Goal: Transaction & Acquisition: Purchase product/service

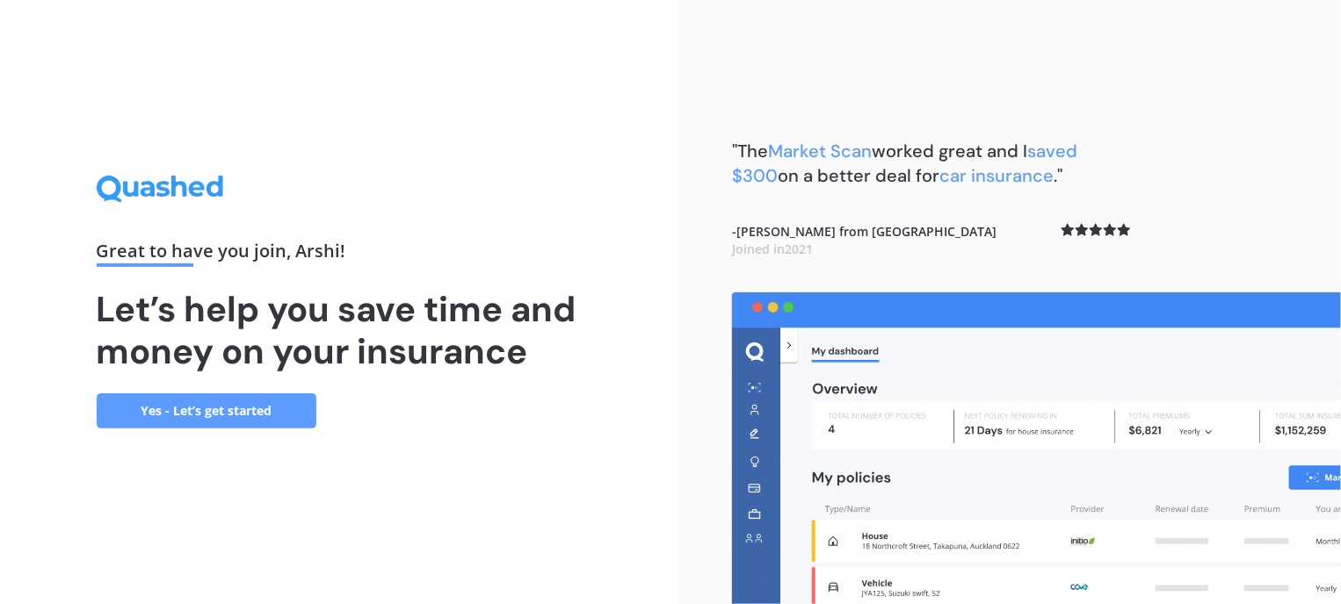
click at [141, 395] on link "Yes - Let’s get started" at bounding box center [207, 411] width 220 height 35
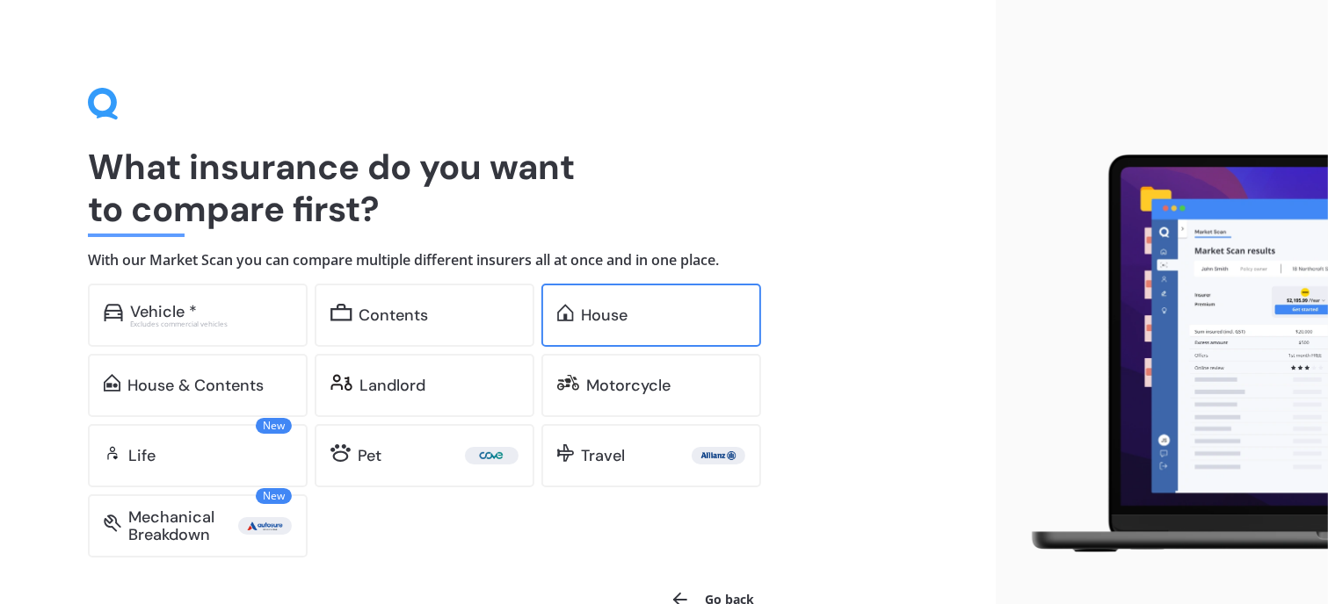
click at [626, 304] on div "House" at bounding box center [651, 315] width 220 height 63
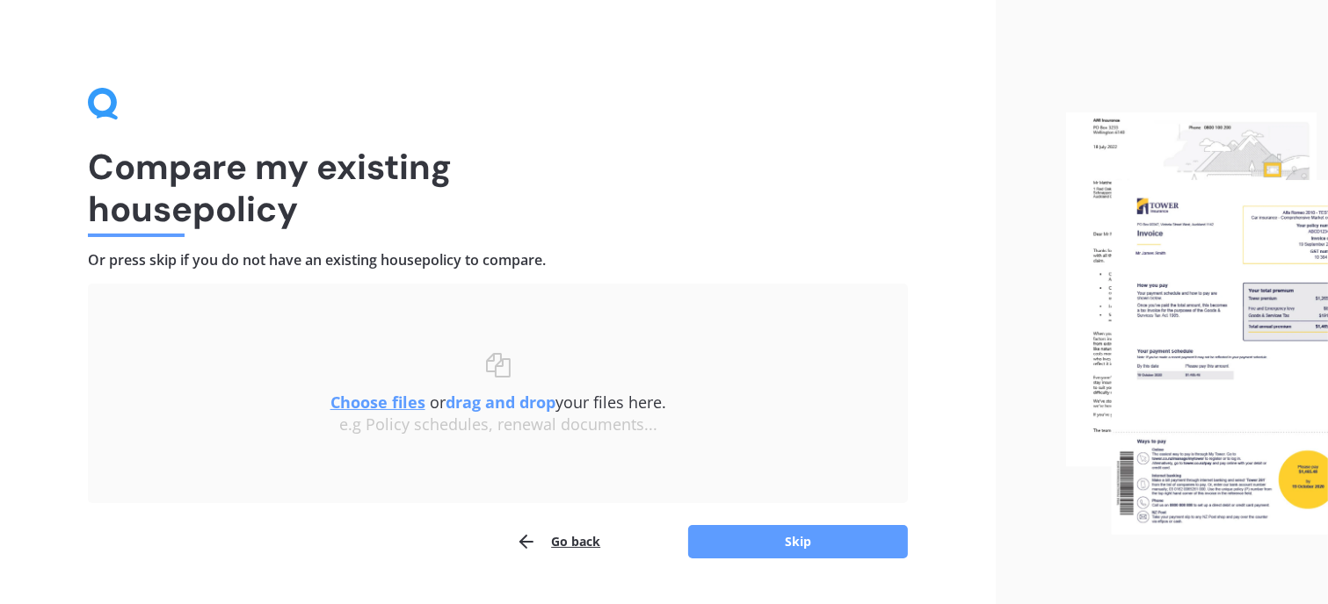
click at [387, 396] on u "Choose files" at bounding box center [377, 402] width 95 height 21
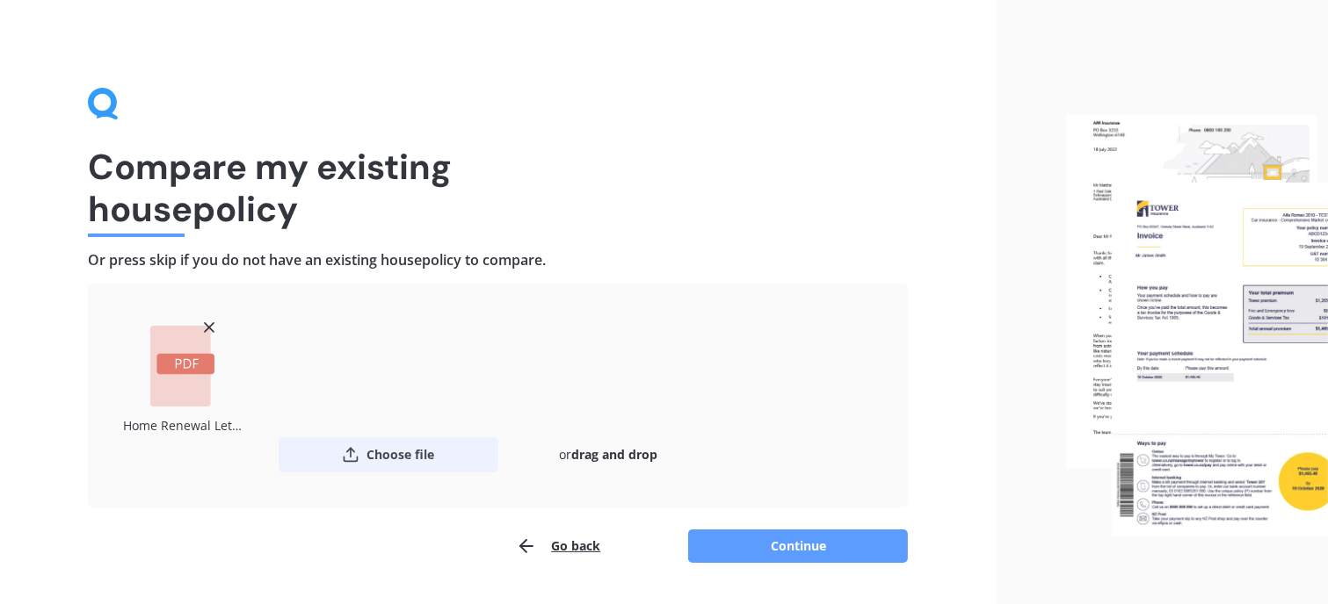
click at [394, 456] on button "Choose file" at bounding box center [389, 455] width 220 height 35
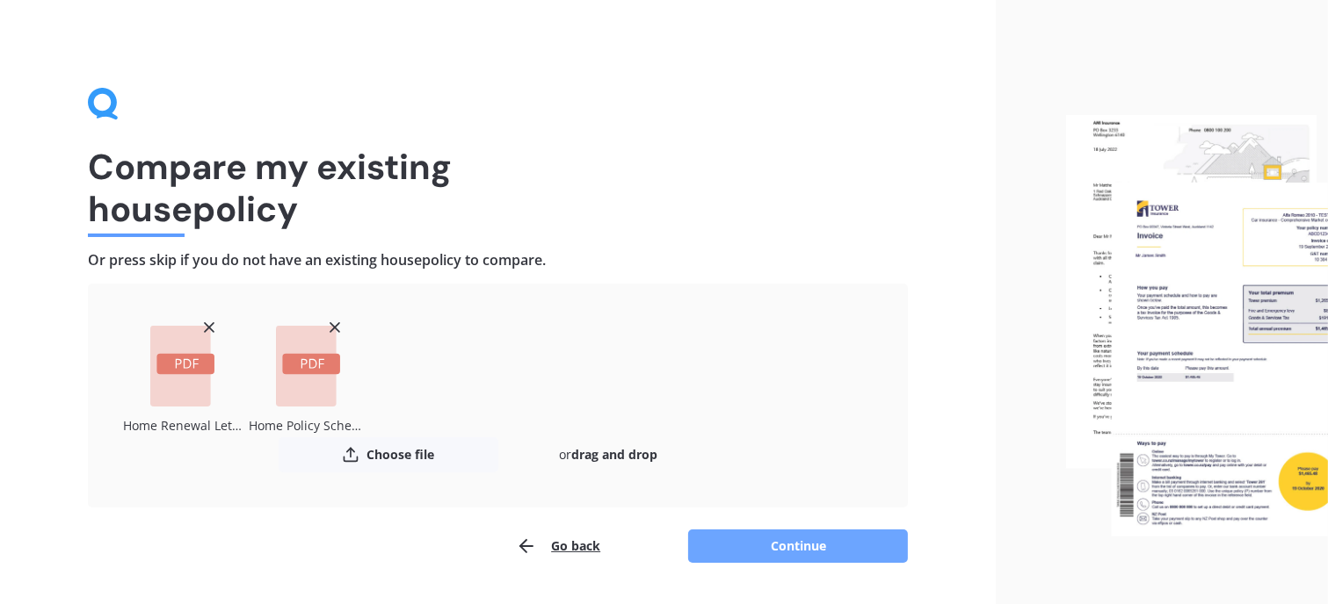
click at [812, 547] on button "Continue" at bounding box center [798, 546] width 220 height 33
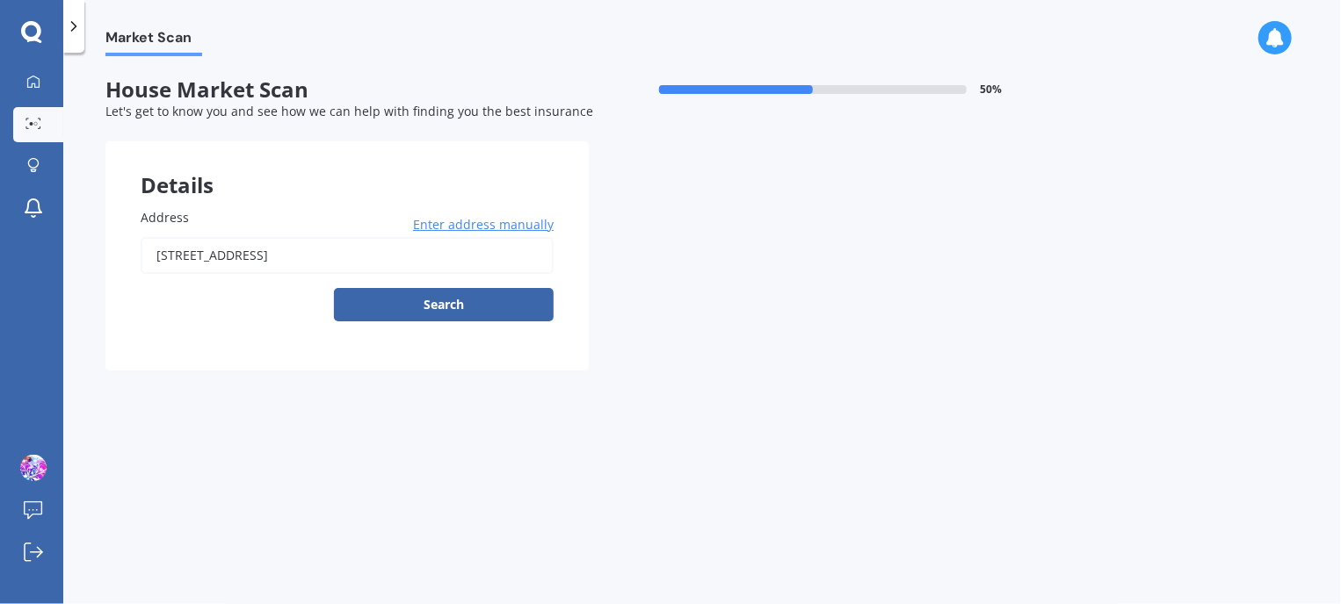
click at [369, 260] on input "[STREET_ADDRESS]" at bounding box center [347, 255] width 413 height 37
type input "[STREET_ADDRESS]"
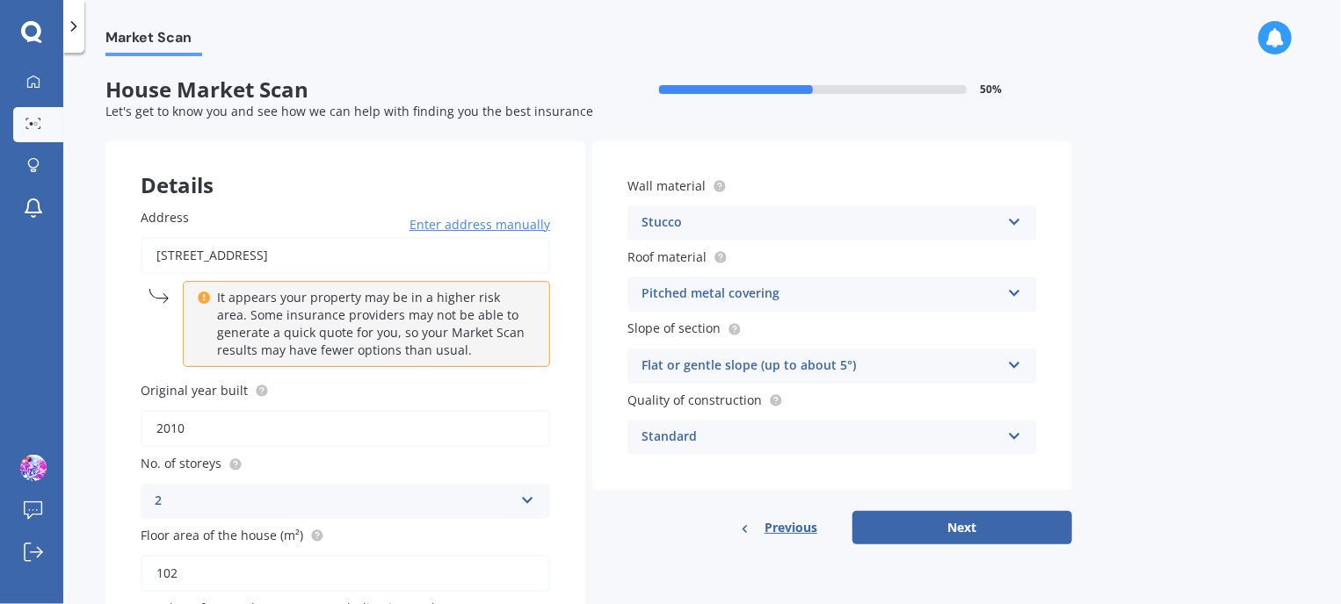
click at [63, 488] on div "Market Scan House Market Scan 50 % Let's get to know you and see how we can hel…" at bounding box center [701, 332] width 1277 height 552
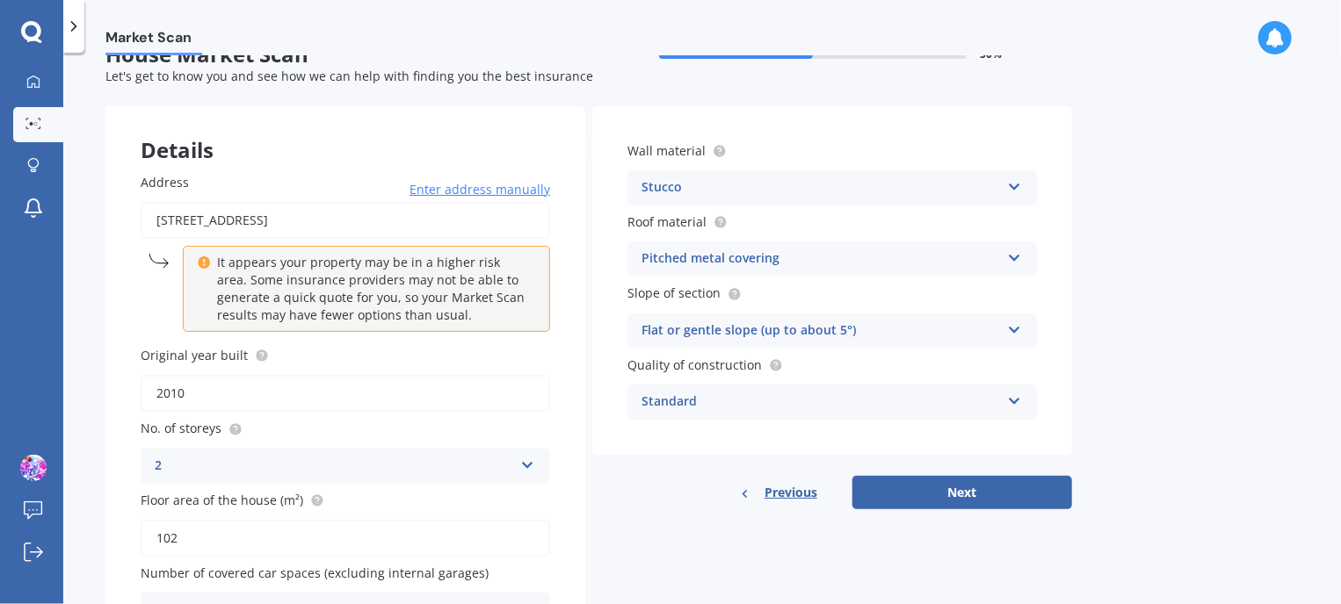
scroll to position [138, 0]
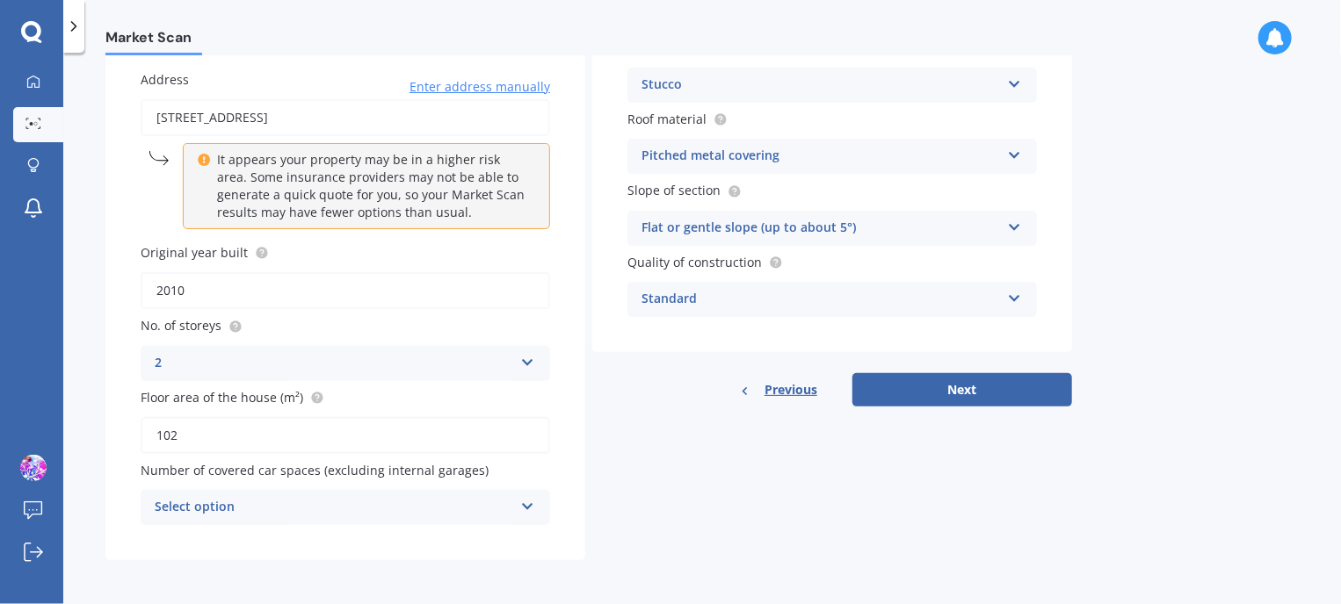
click at [303, 481] on div "Number of covered car spaces (excluding internal garages) Select option 0 1 2 3…" at bounding box center [345, 493] width 409 height 64
click at [296, 502] on div "Select option" at bounding box center [334, 507] width 358 height 21
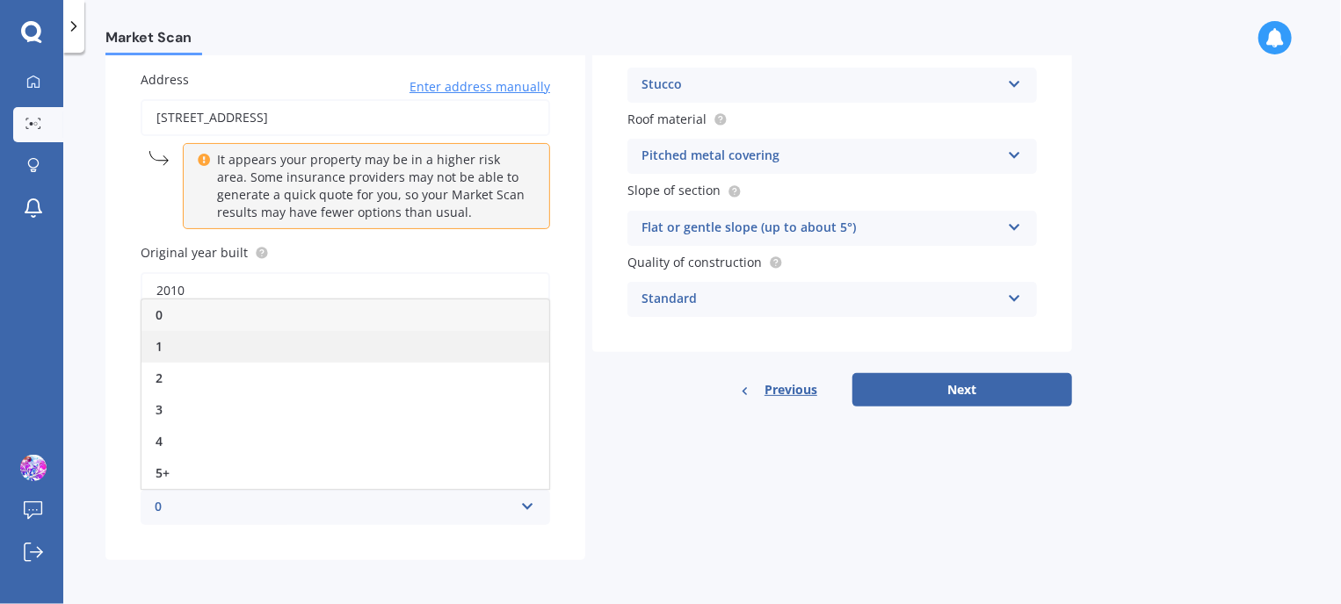
click at [224, 347] on div "1" at bounding box center [345, 347] width 408 height 32
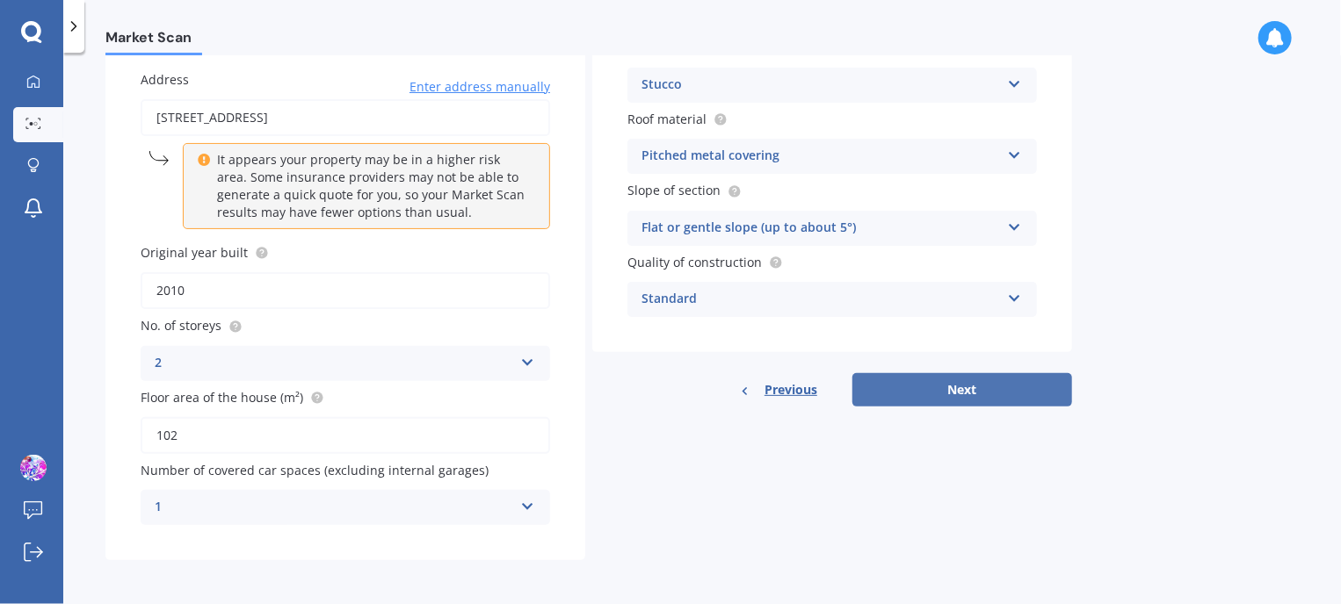
click at [989, 392] on button "Next" at bounding box center [962, 389] width 220 height 33
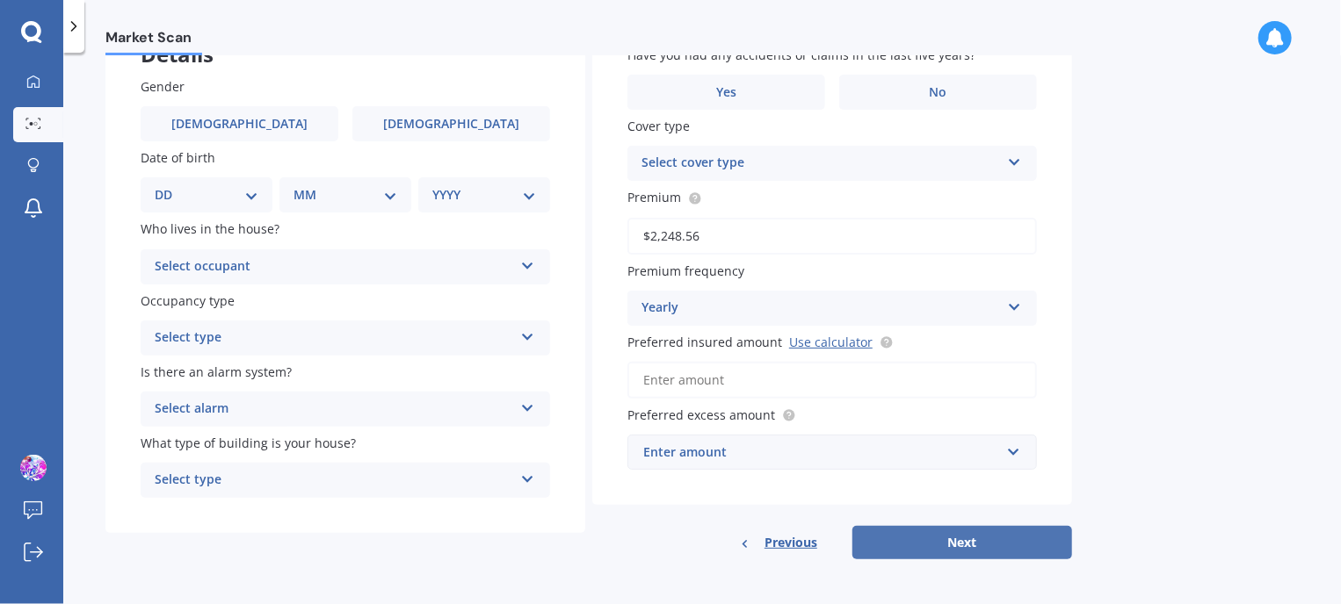
scroll to position [0, 0]
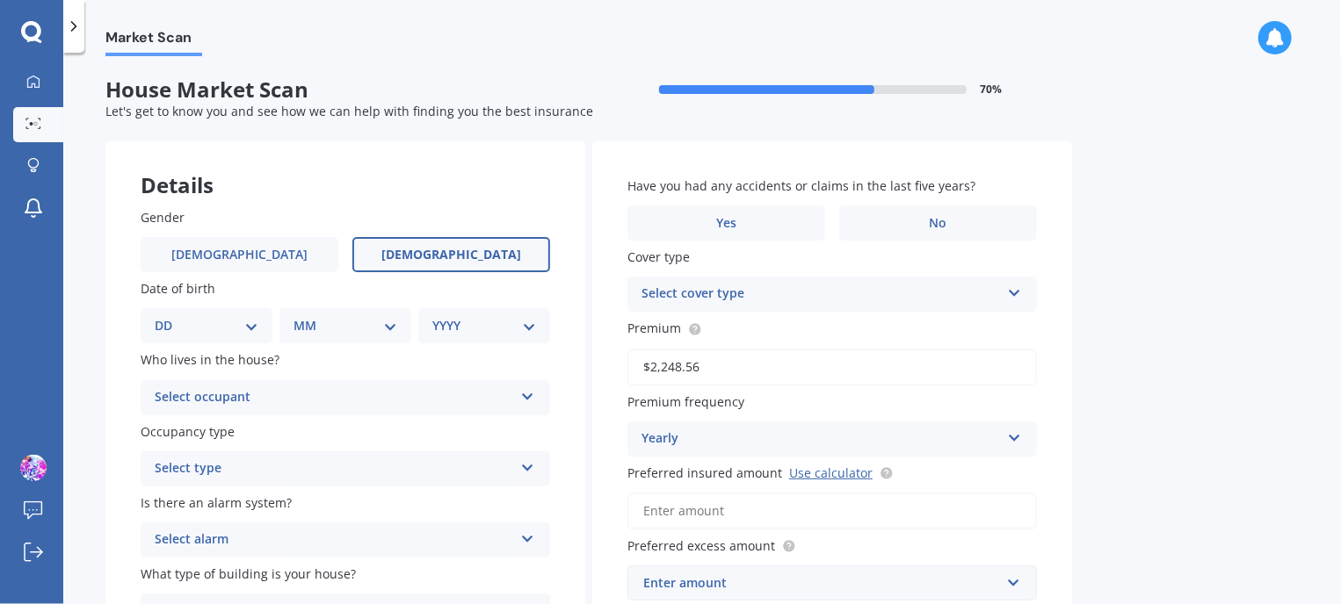
click at [471, 263] on span "[DEMOGRAPHIC_DATA]" at bounding box center [451, 255] width 140 height 15
click at [0, 0] on input "[DEMOGRAPHIC_DATA]" at bounding box center [0, 0] width 0 height 0
click at [250, 336] on div "DD 01 02 03 04 05 06 07 08 09 10 11 12 13 14 15 16 17 18 19 20 21 22 23 24 25 2…" at bounding box center [207, 325] width 132 height 35
click at [253, 324] on select "DD 01 02 03 04 05 06 07 08 09 10 11 12 13 14 15 16 17 18 19 20 21 22 23 24 25 2…" at bounding box center [207, 325] width 104 height 19
select select "01"
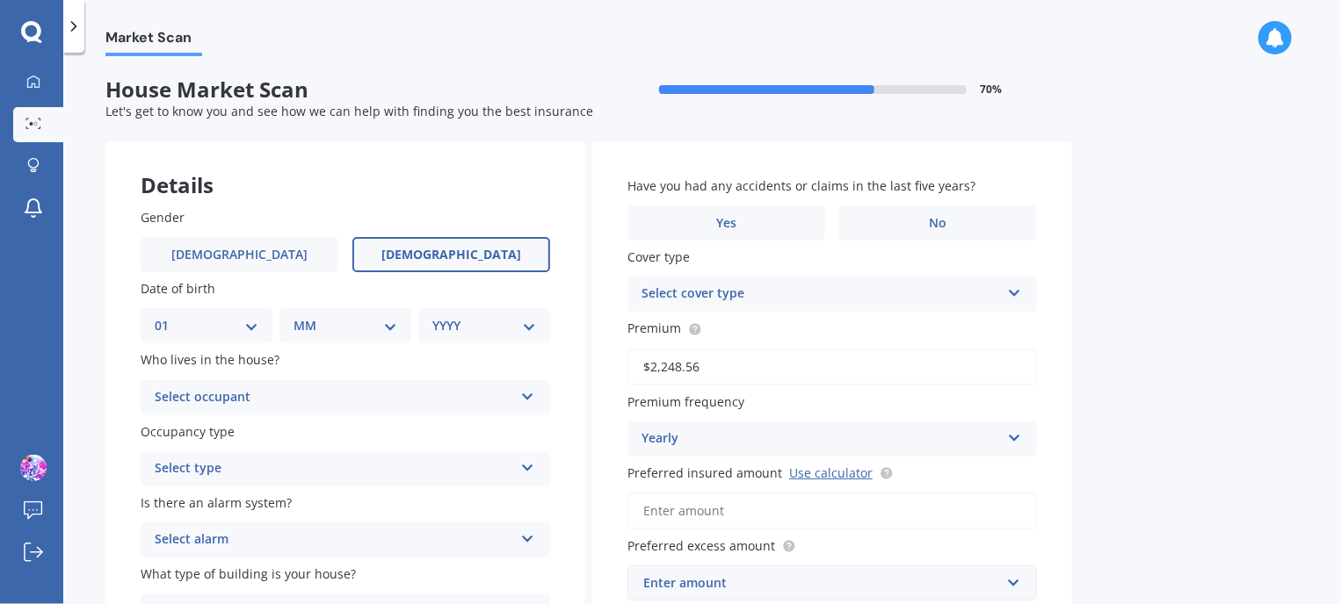
click at [169, 316] on select "DD 01 02 03 04 05 06 07 08 09 10 11 12 13 14 15 16 17 18 19 20 21 22 23 24 25 2…" at bounding box center [207, 325] width 104 height 19
click at [365, 331] on select "MM 01 02 03 04 05 06 07 08 09 10 11 12" at bounding box center [348, 325] width 97 height 19
select select "01"
click at [300, 316] on select "MM 01 02 03 04 05 06 07 08 09 10 11 12" at bounding box center [348, 325] width 97 height 19
click at [503, 341] on div "YYYY 2009 2008 2007 2006 2005 2004 2003 2002 2001 2000 1999 1998 1997 1996 1995…" at bounding box center [480, 325] width 125 height 35
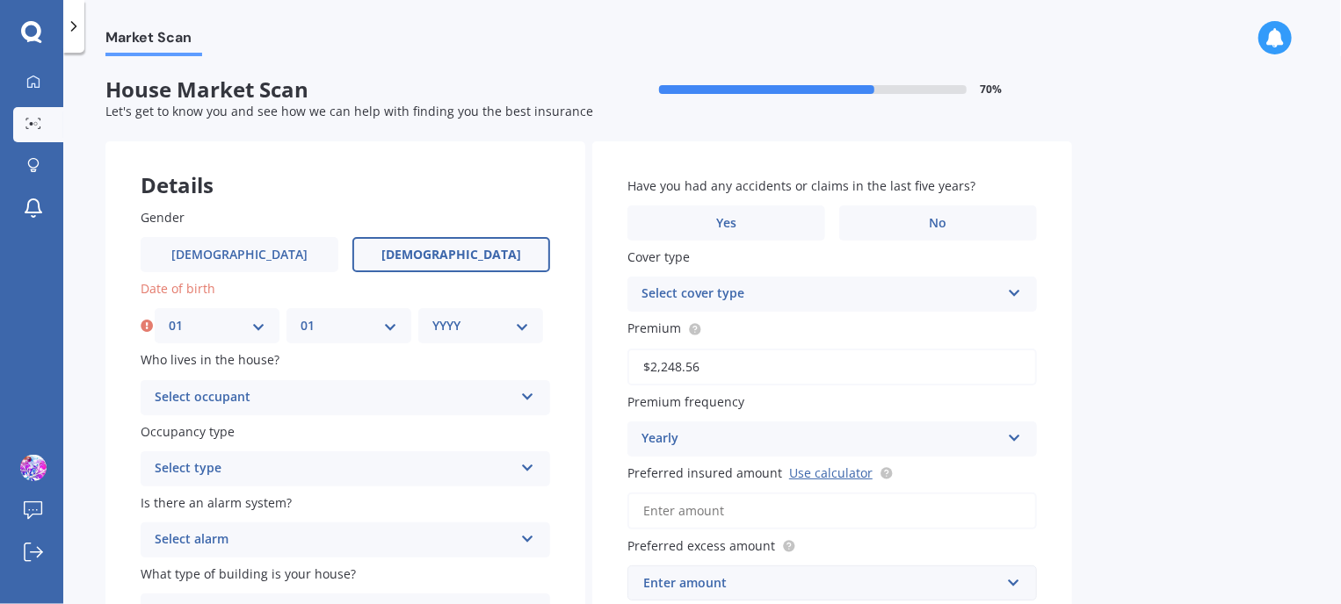
click at [518, 335] on select "YYYY 2009 2008 2007 2006 2005 2004 2003 2002 2001 2000 1999 1998 1997 1996 1995…" at bounding box center [480, 325] width 97 height 19
click at [432, 316] on select "YYYY 2009 2008 2007 2006 2005 2004 2003 2002 2001 2000 1999 1998 1997 1996 1995…" at bounding box center [480, 325] width 97 height 19
click at [478, 327] on select "YYYY 2009 2008 2007 2006 2005 2004 2003 2002 2001 2000 1999 1998 1997 1996 1995…" at bounding box center [484, 325] width 104 height 19
select select "1987"
click at [432, 316] on select "YYYY 2009 2008 2007 2006 2005 2004 2003 2002 2001 2000 1999 1998 1997 1996 1995…" at bounding box center [484, 325] width 104 height 19
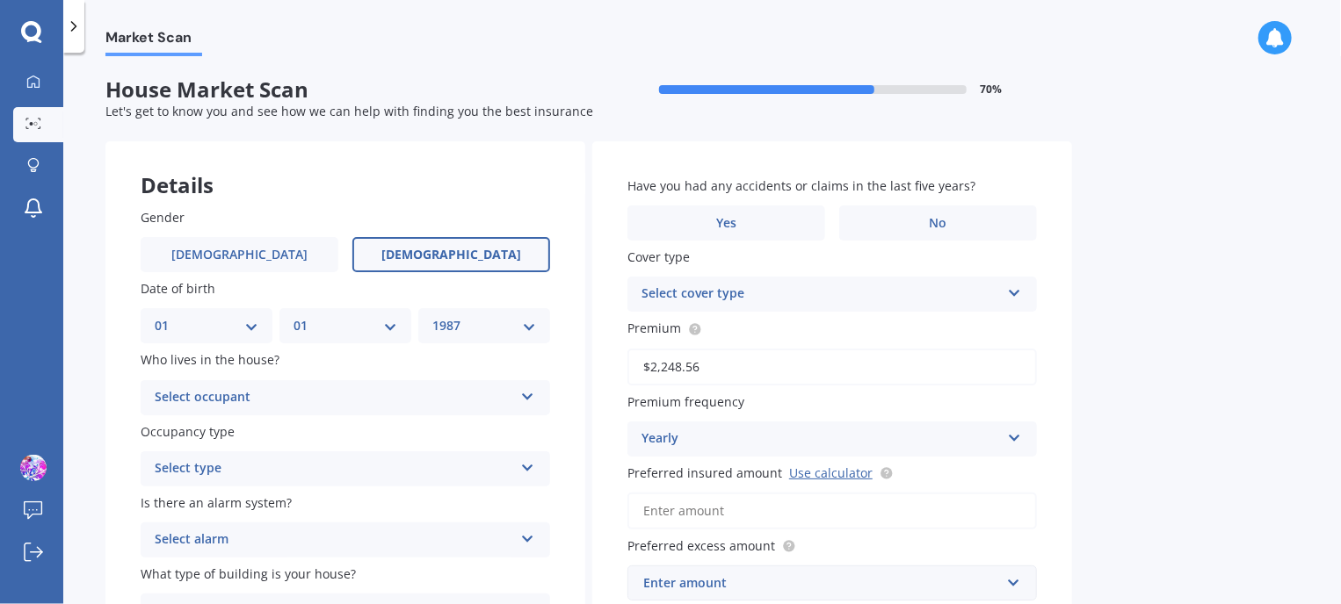
click at [229, 394] on div "Select occupant" at bounding box center [334, 397] width 358 height 21
click at [192, 431] on span "Owner" at bounding box center [176, 431] width 40 height 17
click at [205, 405] on div "Owner" at bounding box center [334, 397] width 358 height 21
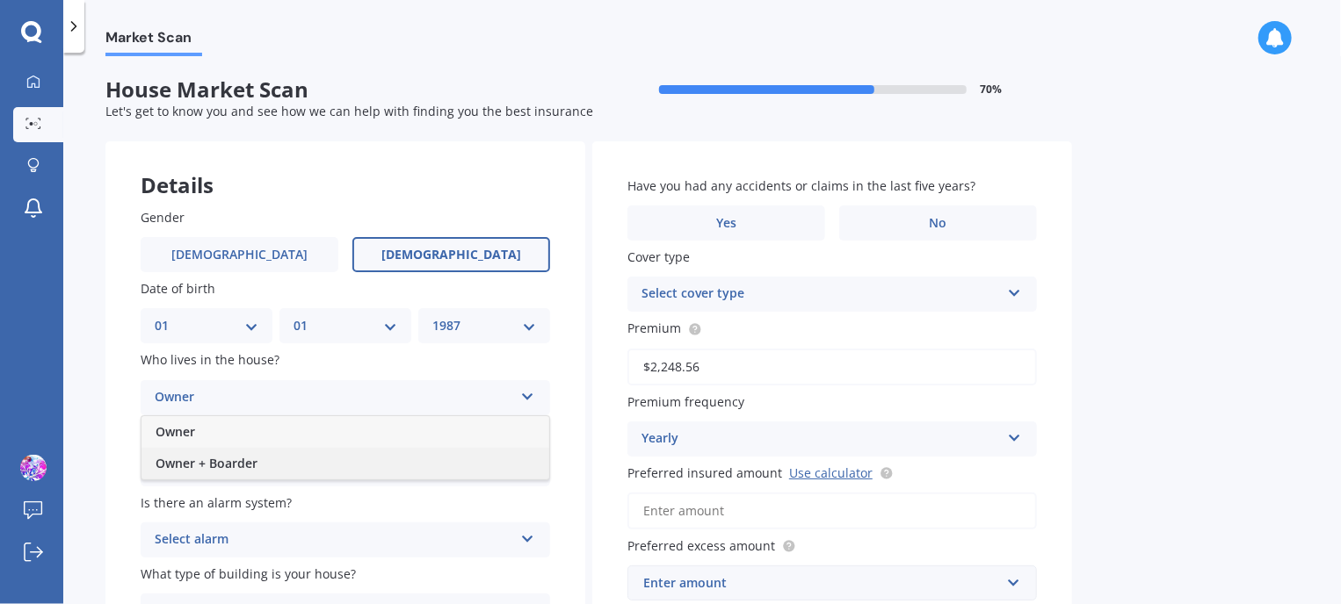
click at [208, 462] on span "Owner + Boarder" at bounding box center [207, 463] width 102 height 17
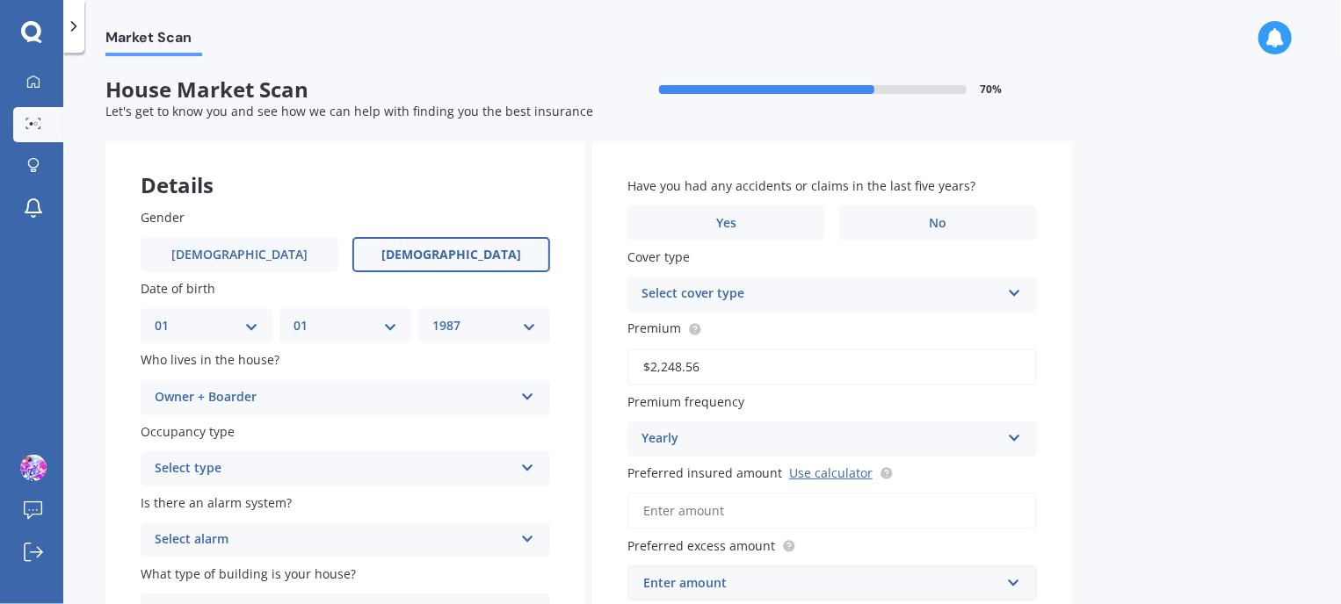
click at [91, 425] on div "Market Scan House Market Scan 70 % Let's get to know you and see how we can hel…" at bounding box center [701, 332] width 1277 height 552
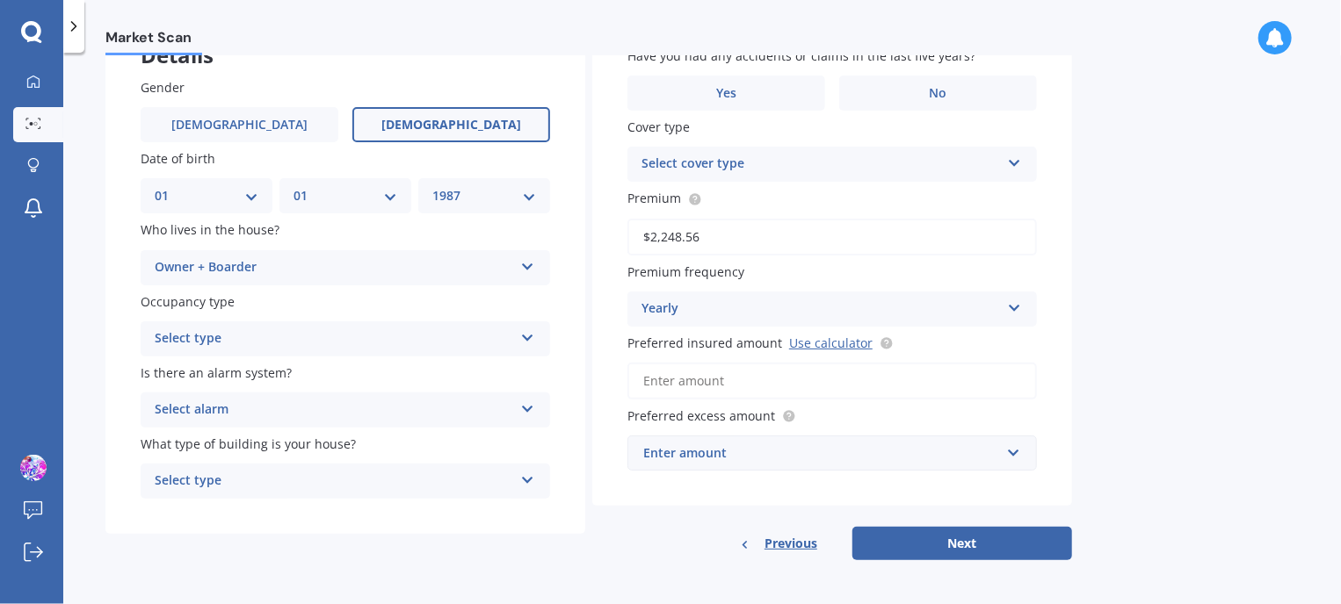
scroll to position [131, 0]
click at [263, 342] on div "Select type" at bounding box center [334, 338] width 358 height 21
click at [235, 370] on div "Permanent" at bounding box center [345, 373] width 408 height 32
click at [212, 413] on div "Select alarm" at bounding box center [334, 409] width 358 height 21
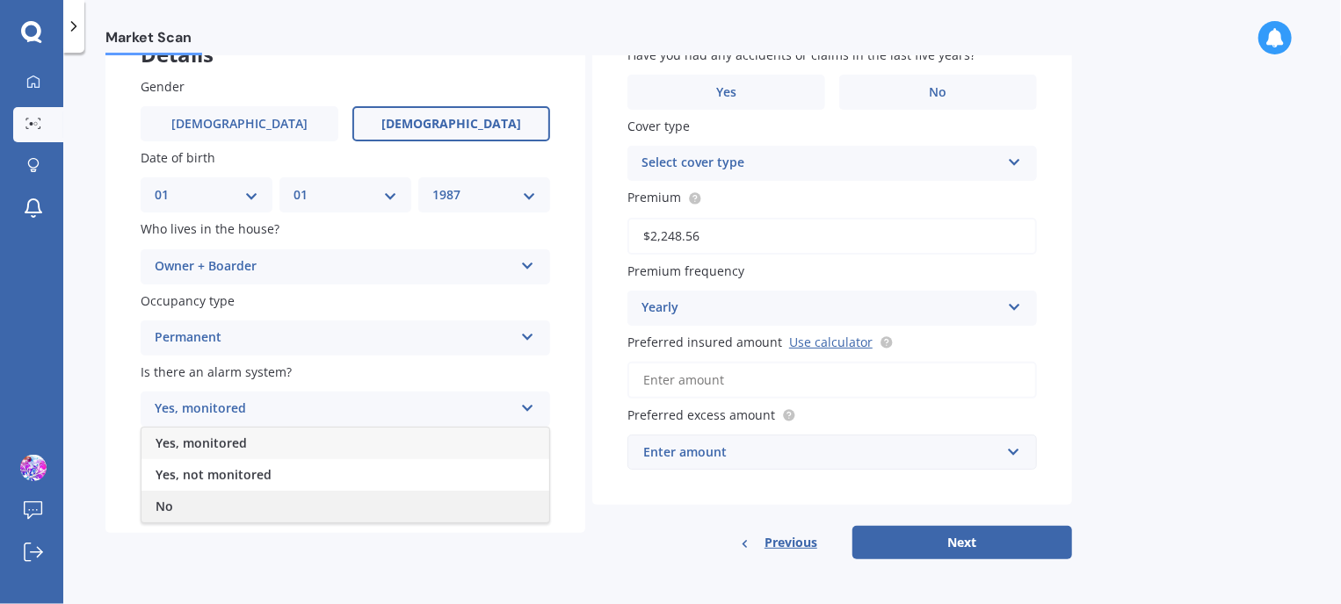
click at [169, 505] on span "No" at bounding box center [165, 506] width 18 height 17
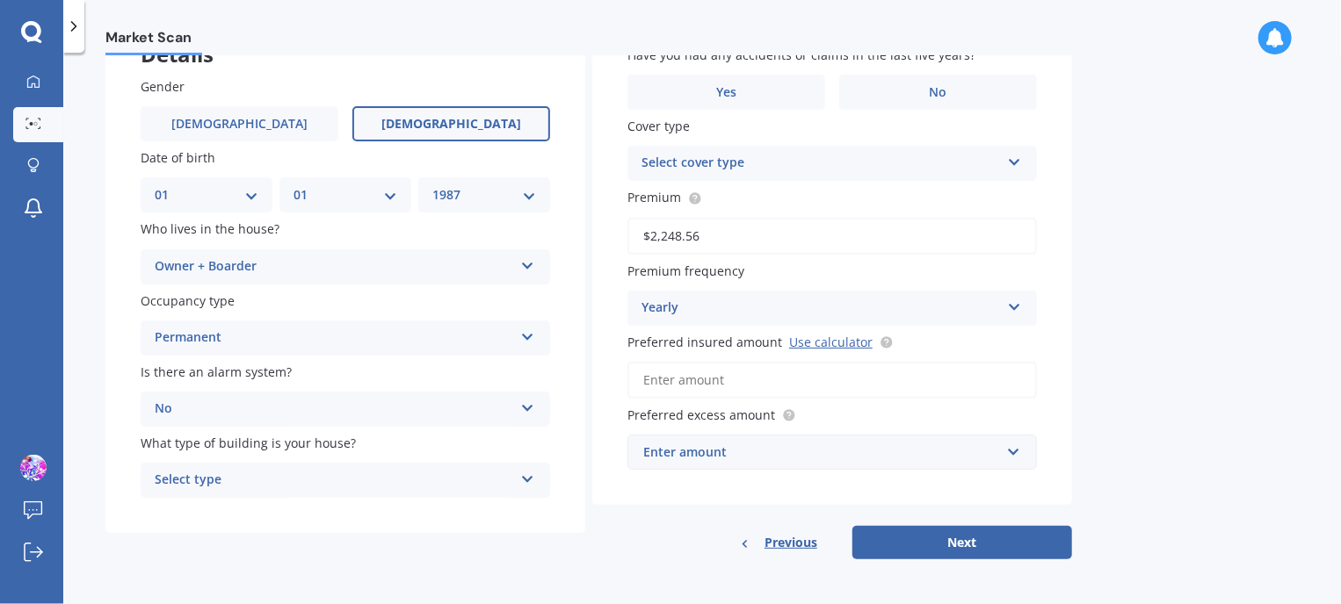
click at [228, 474] on div "Select type" at bounding box center [334, 480] width 358 height 21
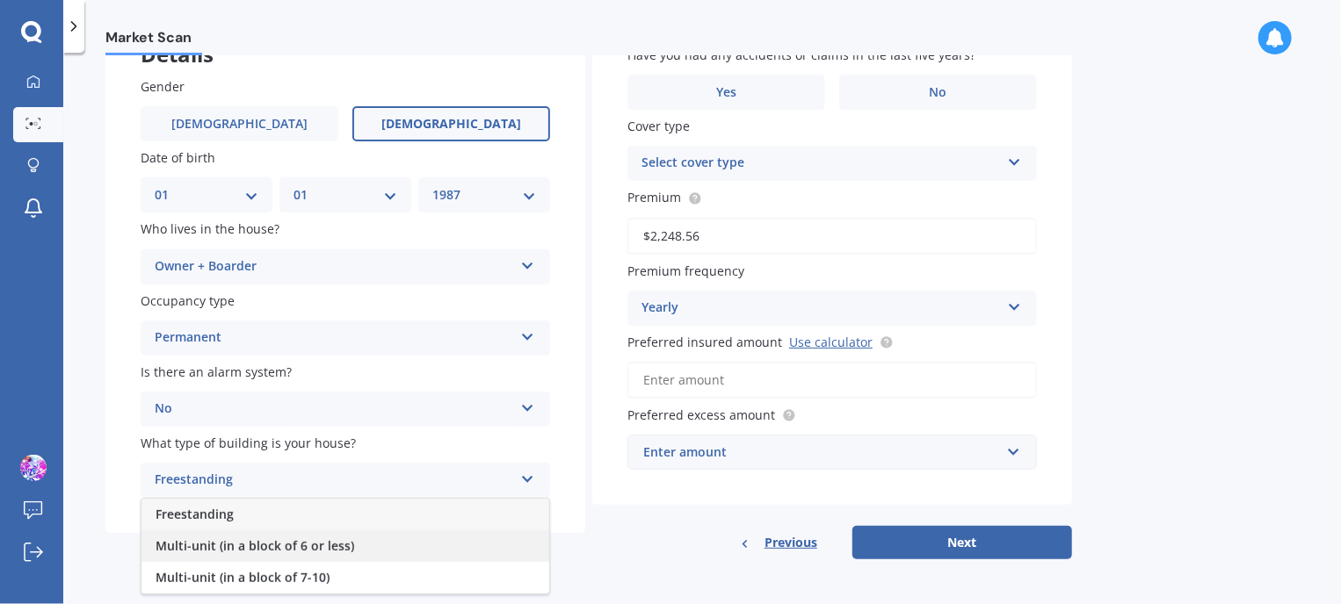
click at [207, 537] on div "Multi-unit (in a block of 6 or less)" at bounding box center [345, 547] width 408 height 32
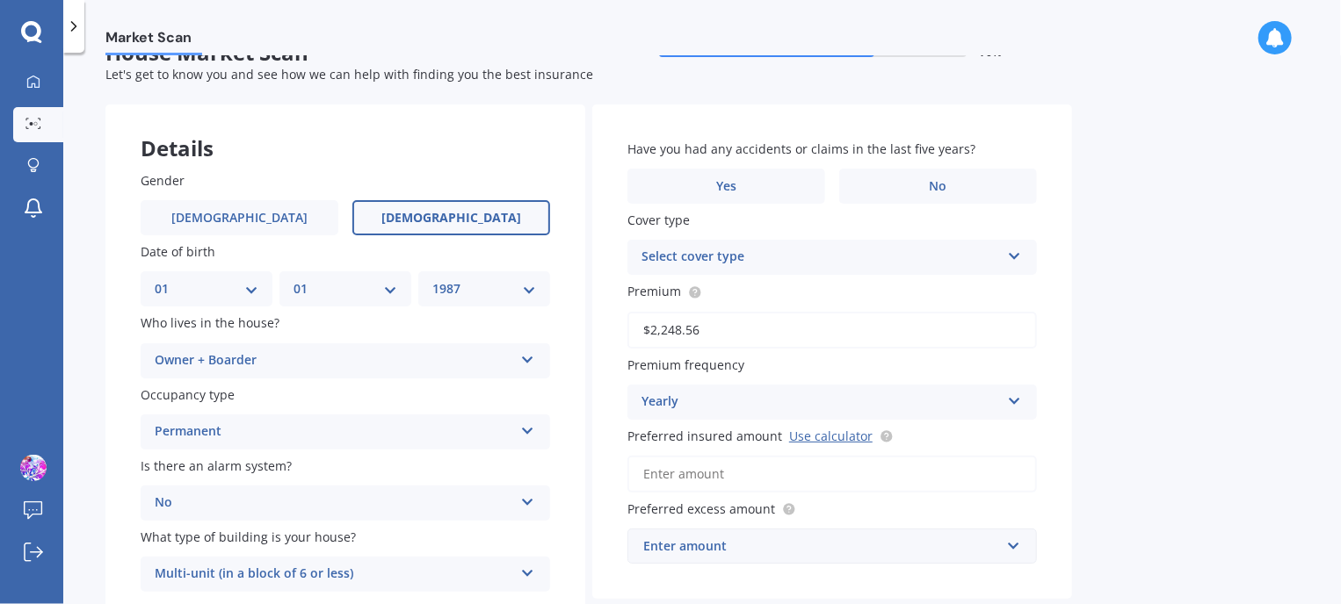
scroll to position [39, 0]
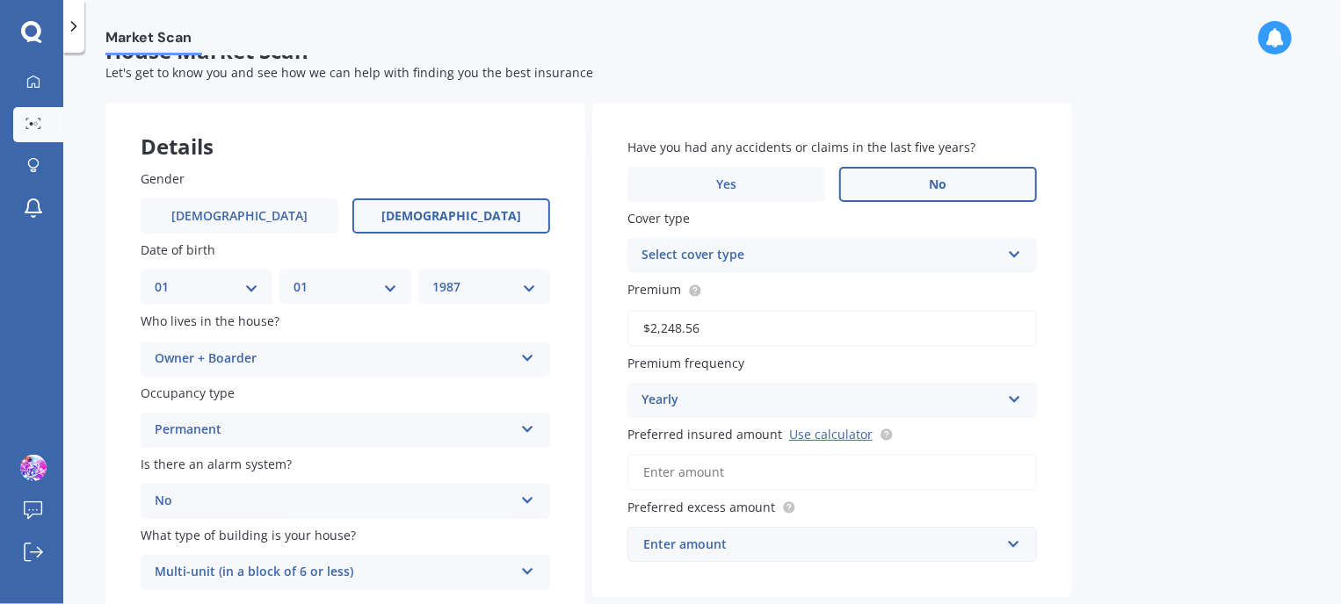
click at [930, 185] on span "No" at bounding box center [939, 184] width 18 height 15
click at [0, 0] on input "No" at bounding box center [0, 0] width 0 height 0
click at [735, 181] on span "Yes" at bounding box center [726, 184] width 21 height 15
click at [0, 0] on input "Yes" at bounding box center [0, 0] width 0 height 0
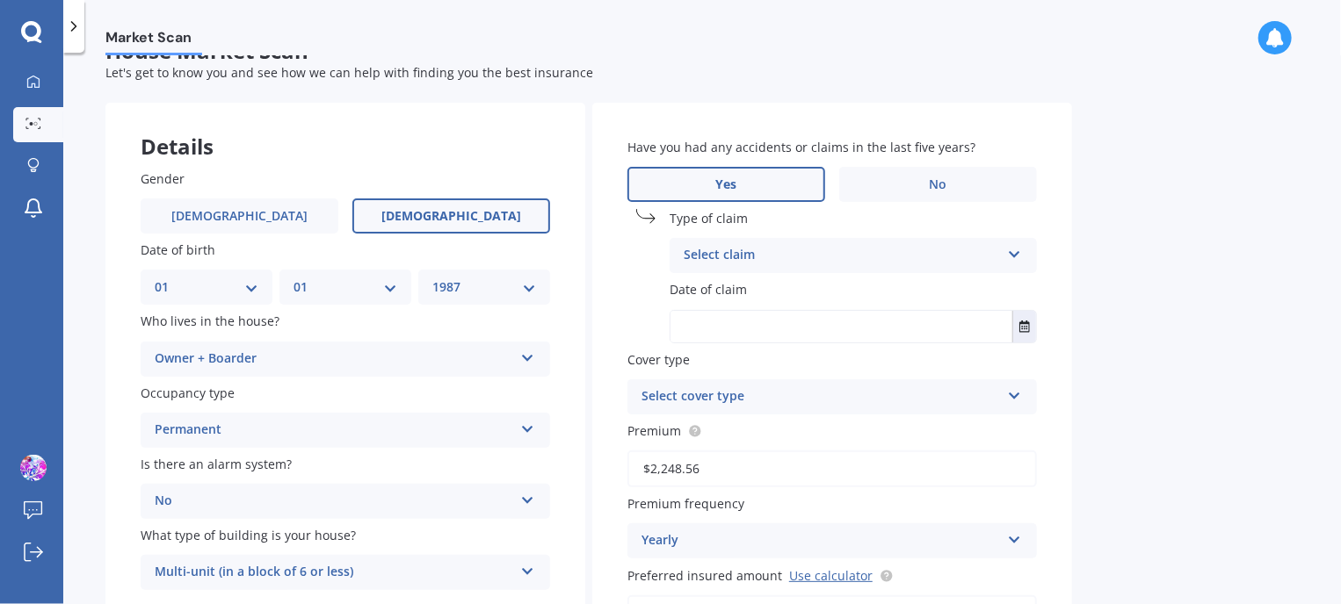
click at [829, 262] on div "Select claim" at bounding box center [842, 255] width 316 height 21
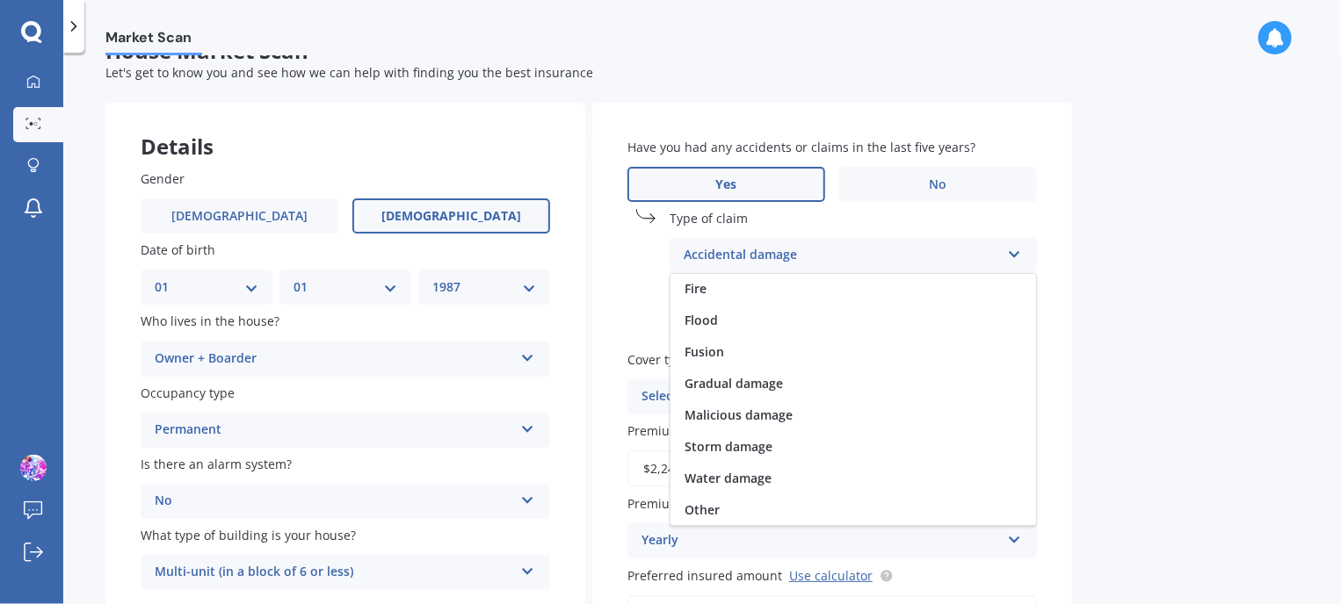
scroll to position [0, 0]
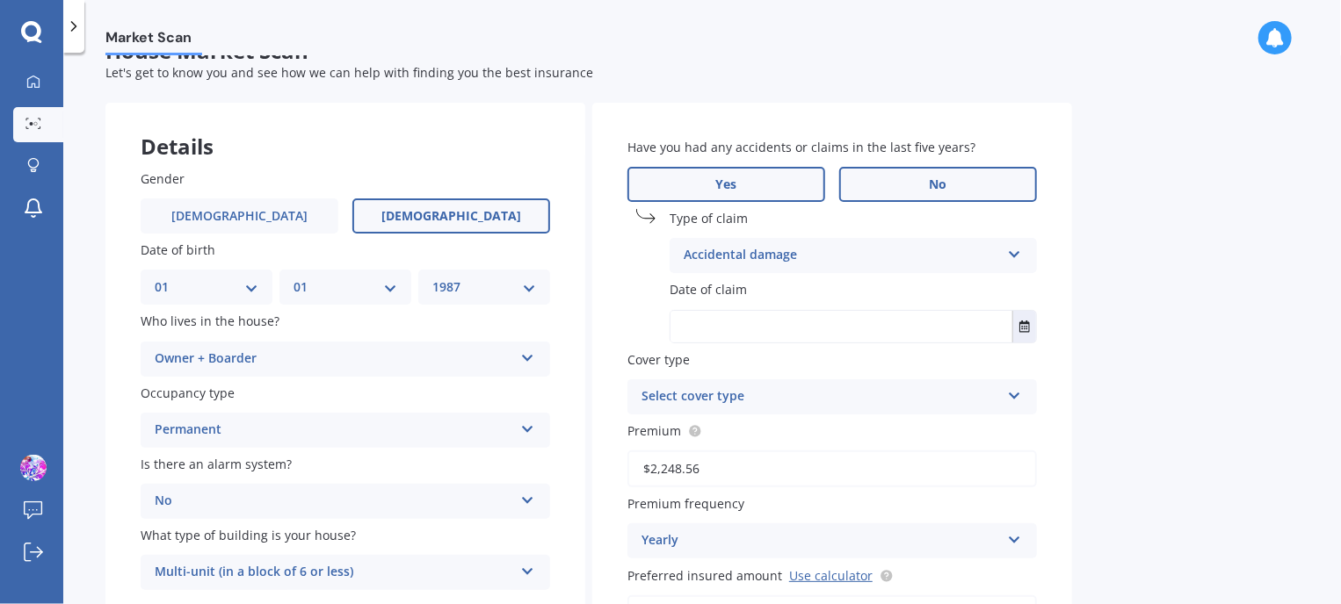
click at [941, 180] on span "No" at bounding box center [939, 184] width 18 height 15
click at [0, 0] on input "No" at bounding box center [0, 0] width 0 height 0
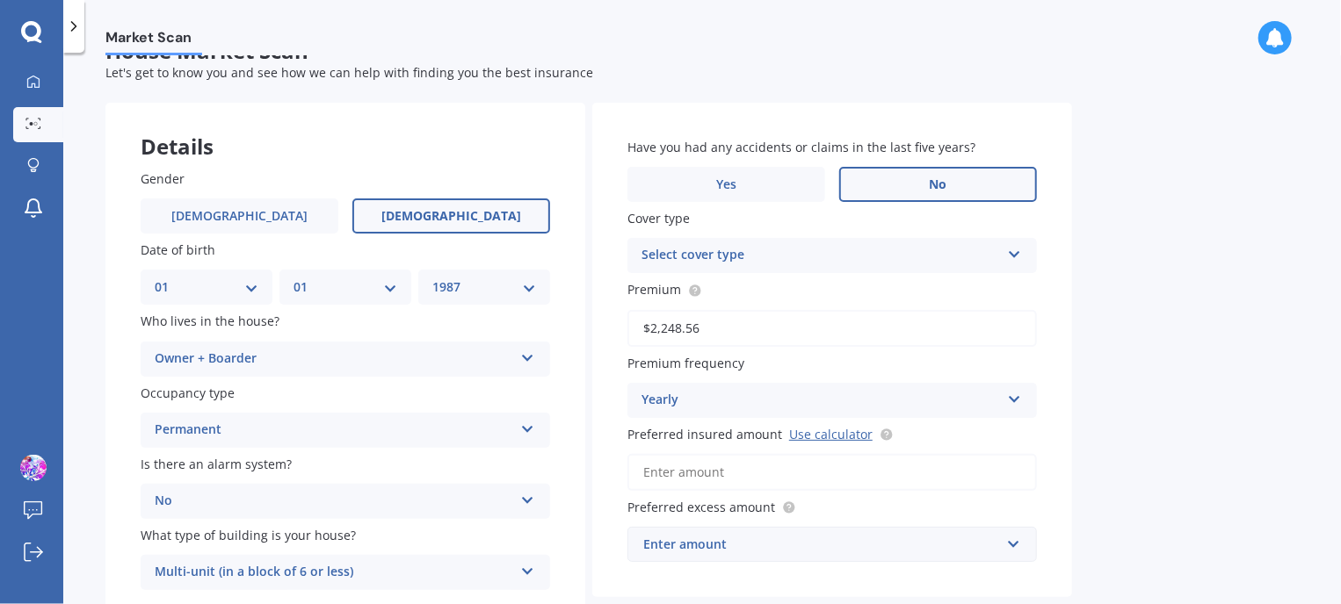
click at [1016, 243] on div "Select cover type Home Insurance Policy" at bounding box center [831, 255] width 409 height 35
click at [857, 287] on div "Home Insurance Policy" at bounding box center [832, 290] width 408 height 32
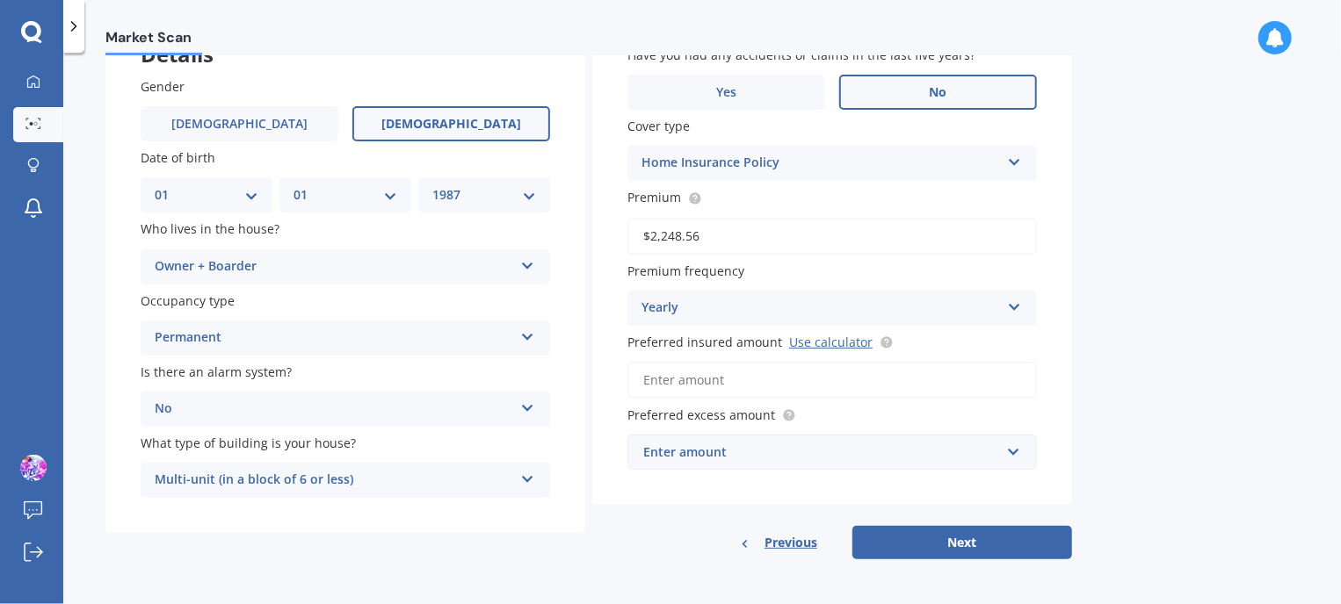
click at [987, 315] on div "Yearly" at bounding box center [820, 308] width 358 height 21
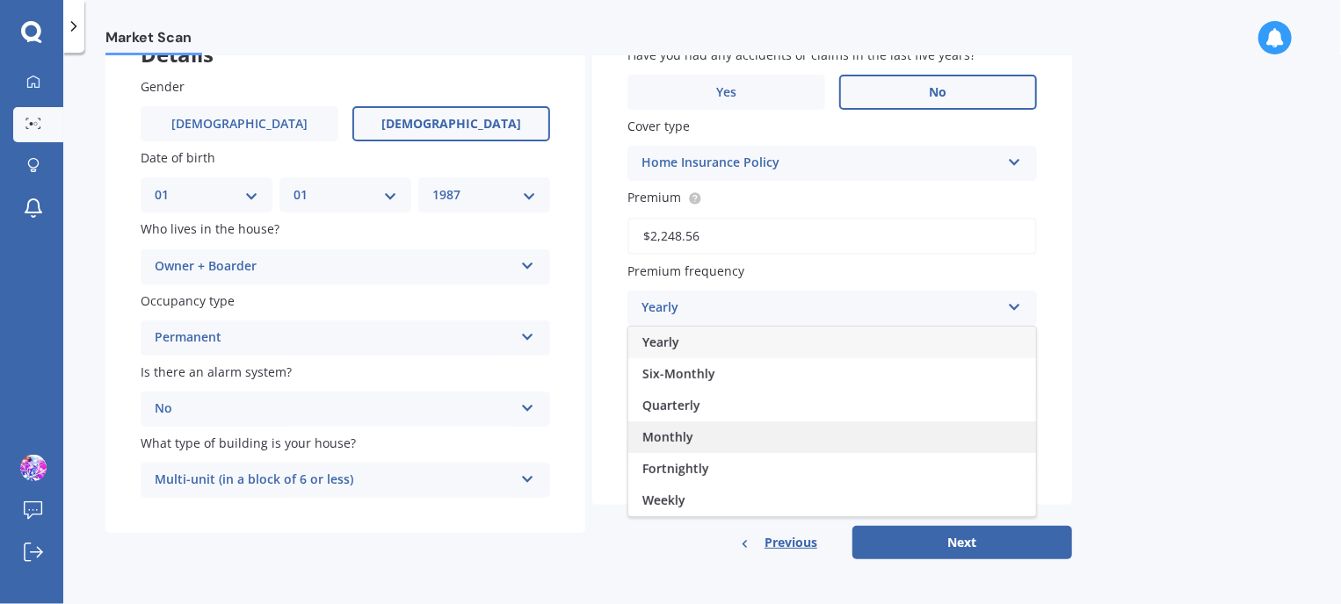
click at [684, 437] on span "Monthly" at bounding box center [667, 437] width 51 height 17
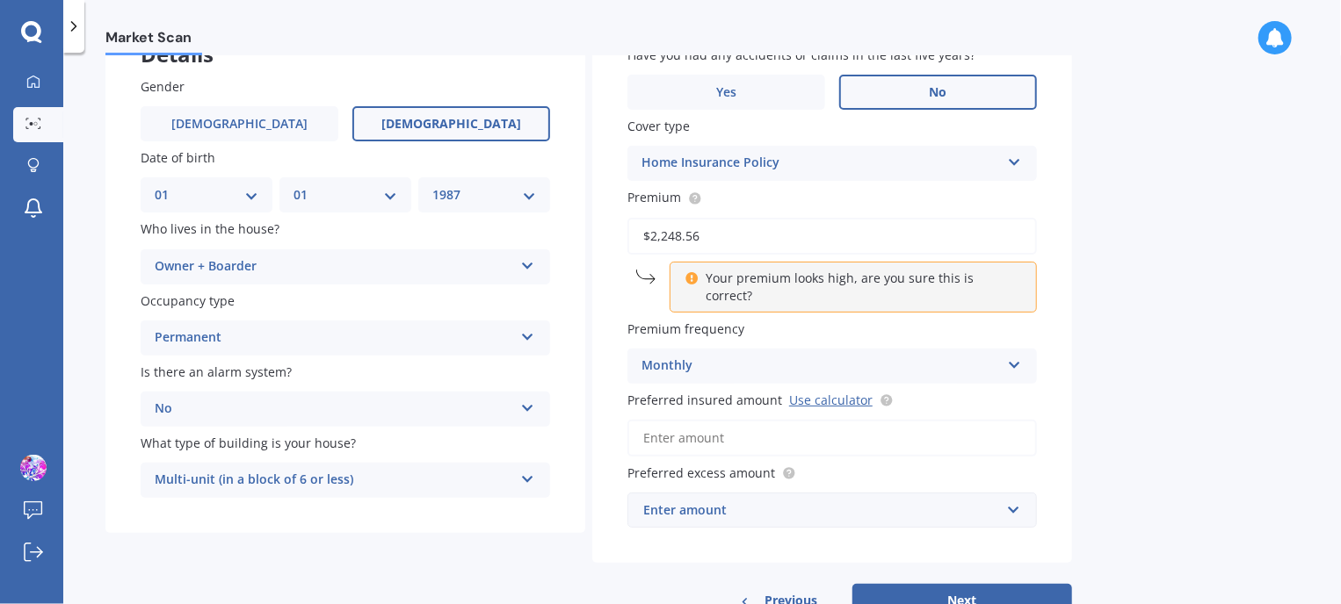
click at [870, 424] on input "Preferred insured amount Use calculator" at bounding box center [831, 438] width 409 height 37
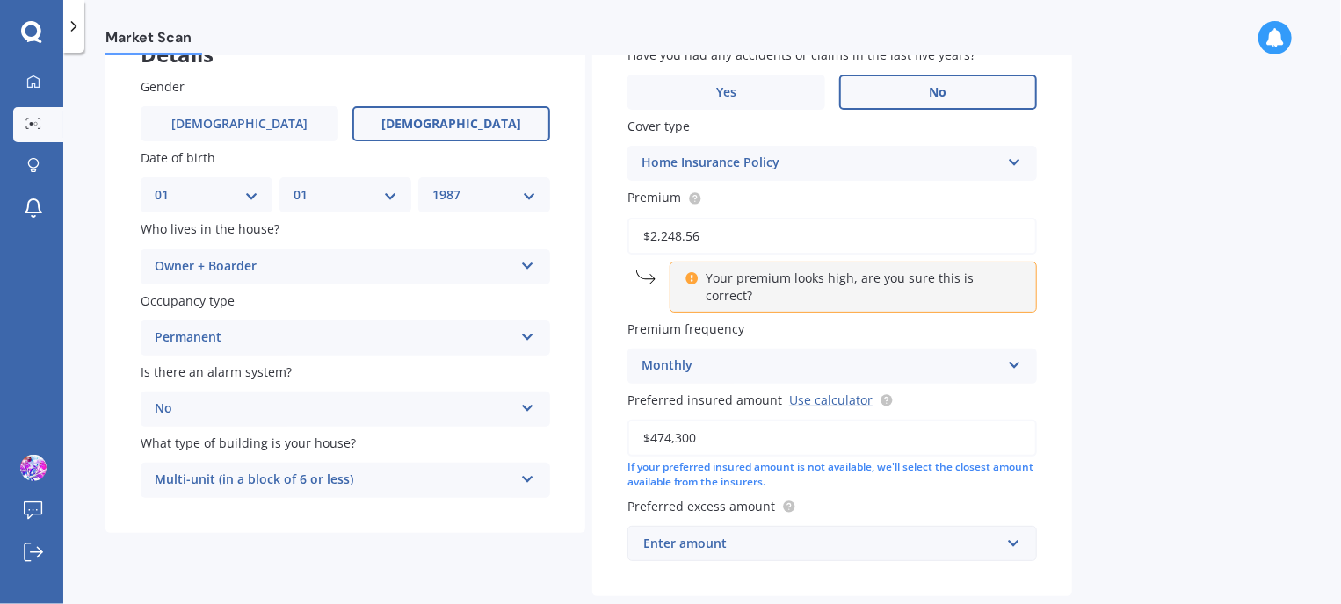
type input "$474,300"
click at [1137, 454] on div "Market Scan House Market Scan 70 % Let's get to know you and see how we can hel…" at bounding box center [701, 332] width 1277 height 552
click at [858, 534] on div "Enter amount" at bounding box center [821, 543] width 357 height 19
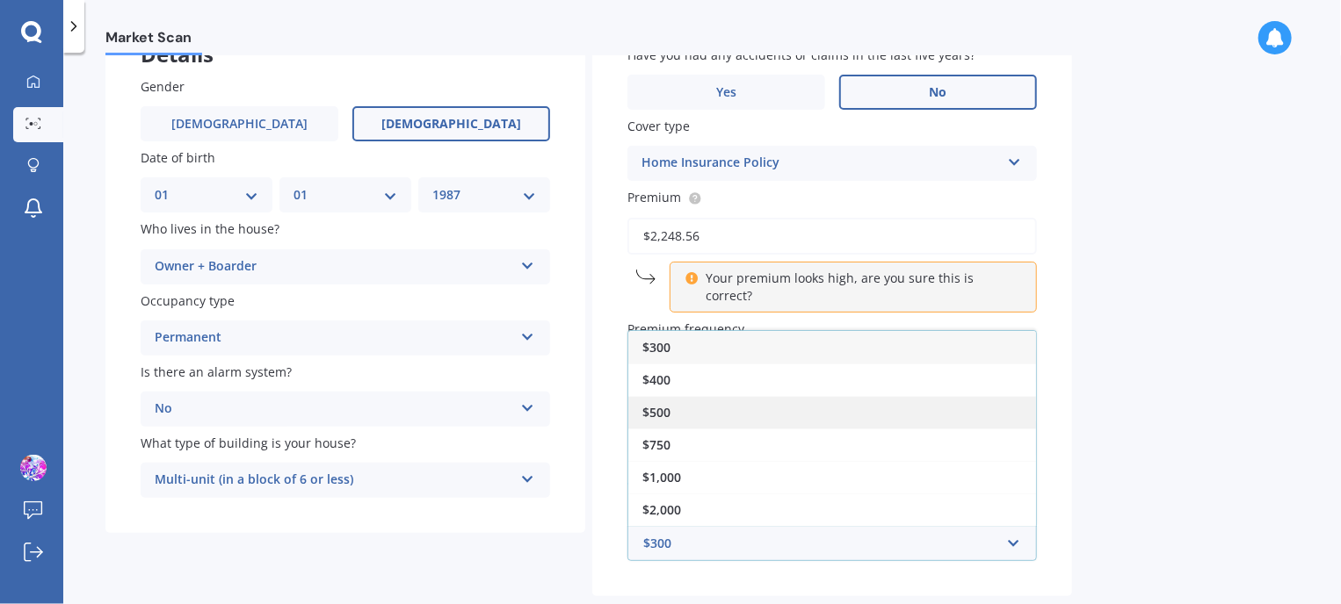
click at [684, 396] on div "$500" at bounding box center [832, 412] width 408 height 33
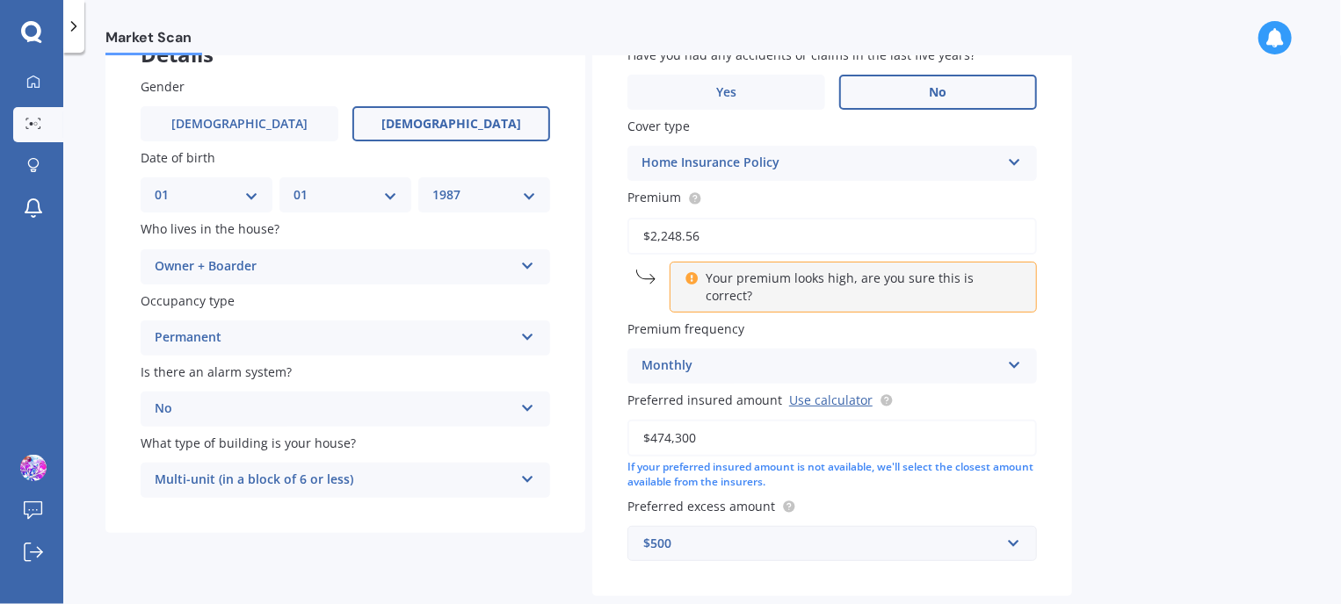
click at [1191, 437] on div "Market Scan House Market Scan 70 % Let's get to know you and see how we can hel…" at bounding box center [701, 332] width 1277 height 552
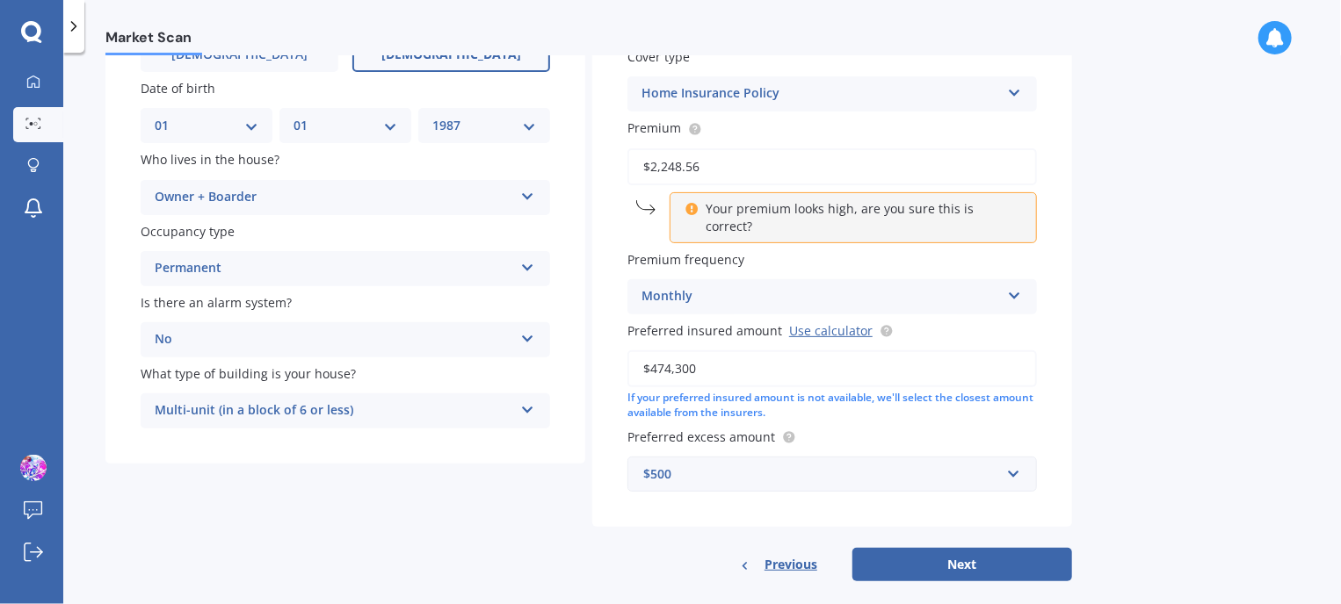
scroll to position [204, 0]
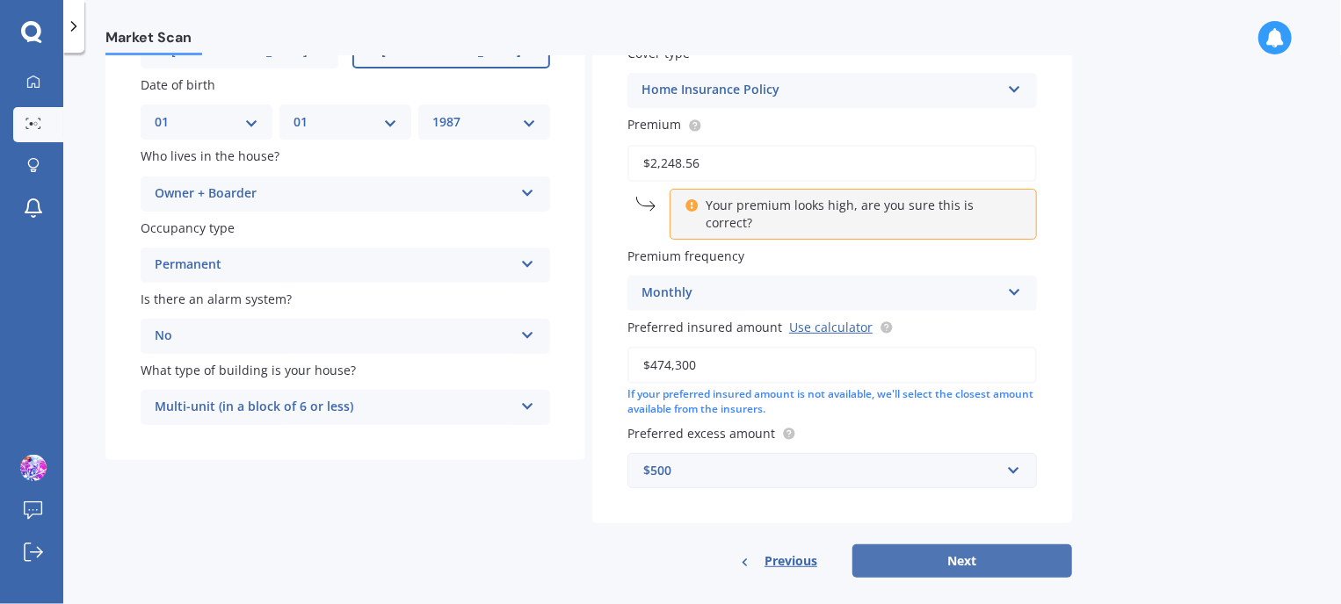
click at [962, 546] on button "Next" at bounding box center [962, 561] width 220 height 33
select select "01"
select select "1987"
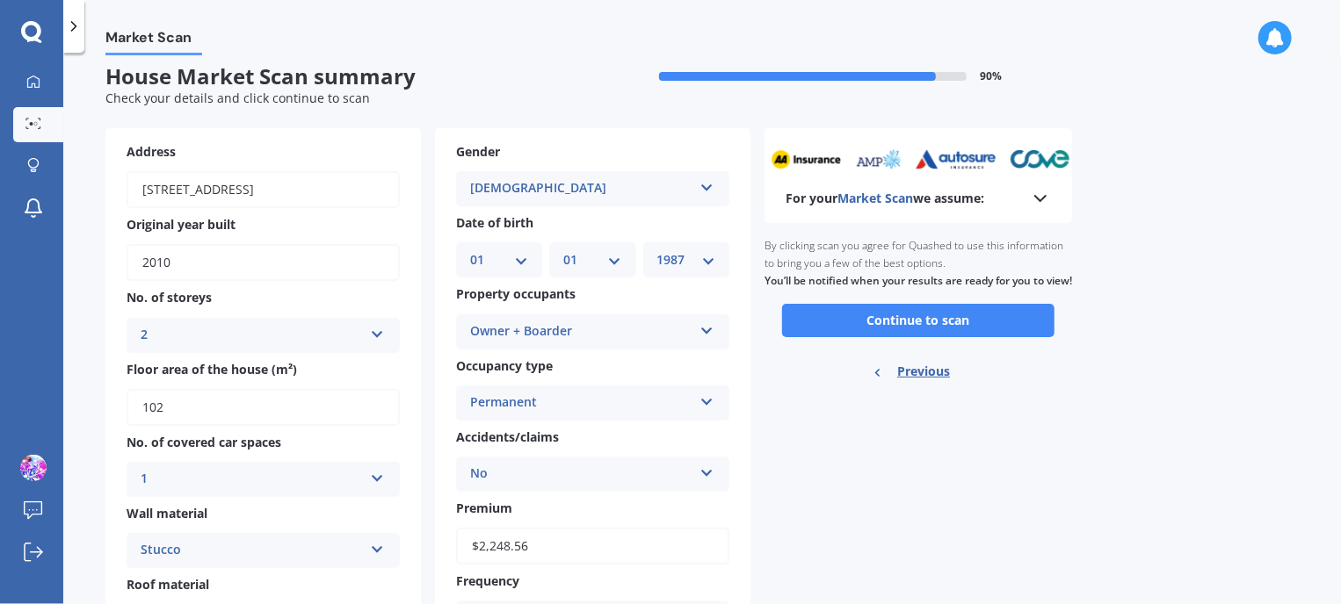
scroll to position [0, 0]
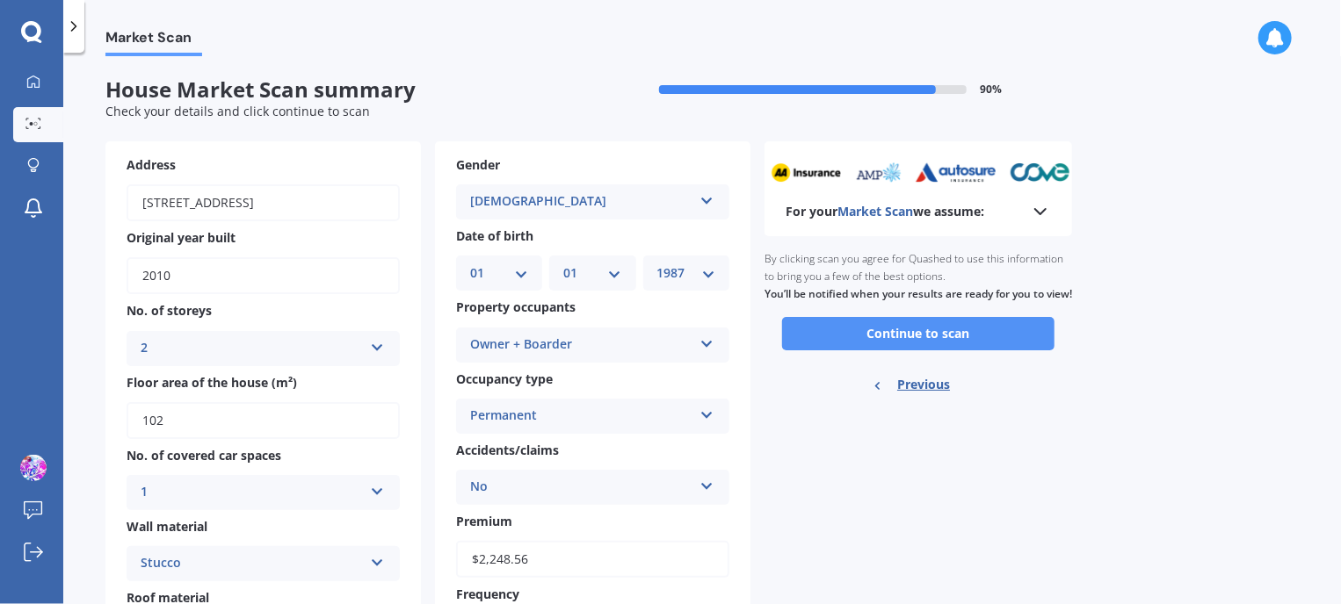
click at [912, 350] on button "Continue to scan" at bounding box center [918, 333] width 272 height 33
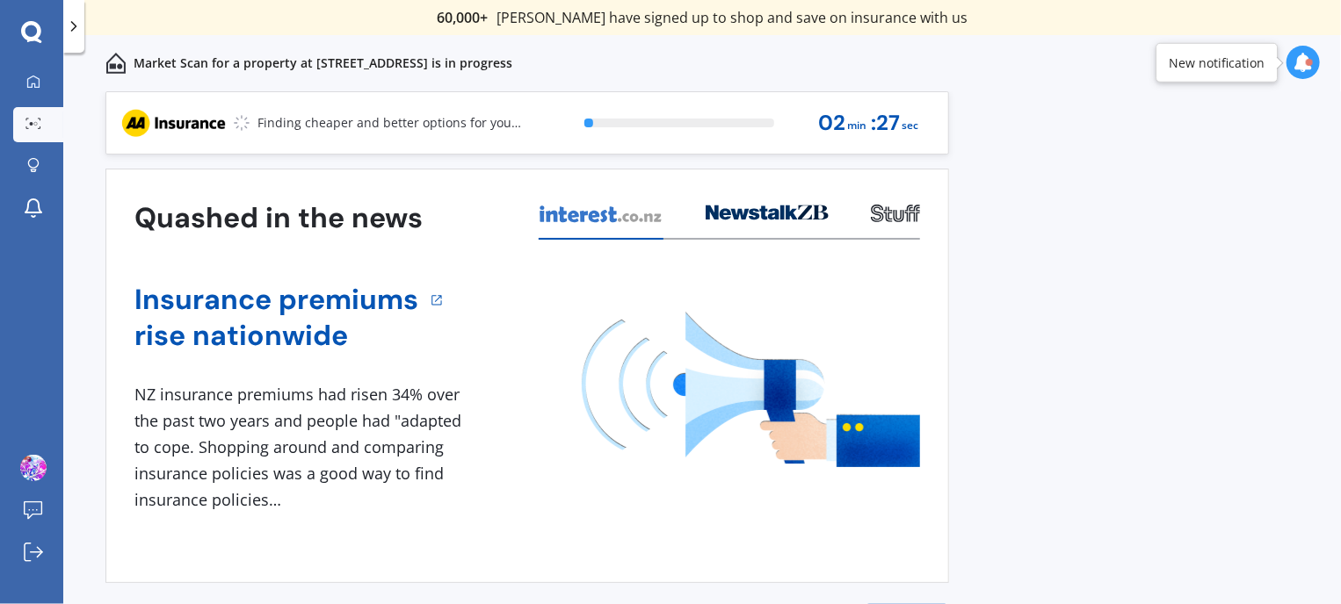
click at [1303, 60] on icon at bounding box center [1302, 62] width 19 height 19
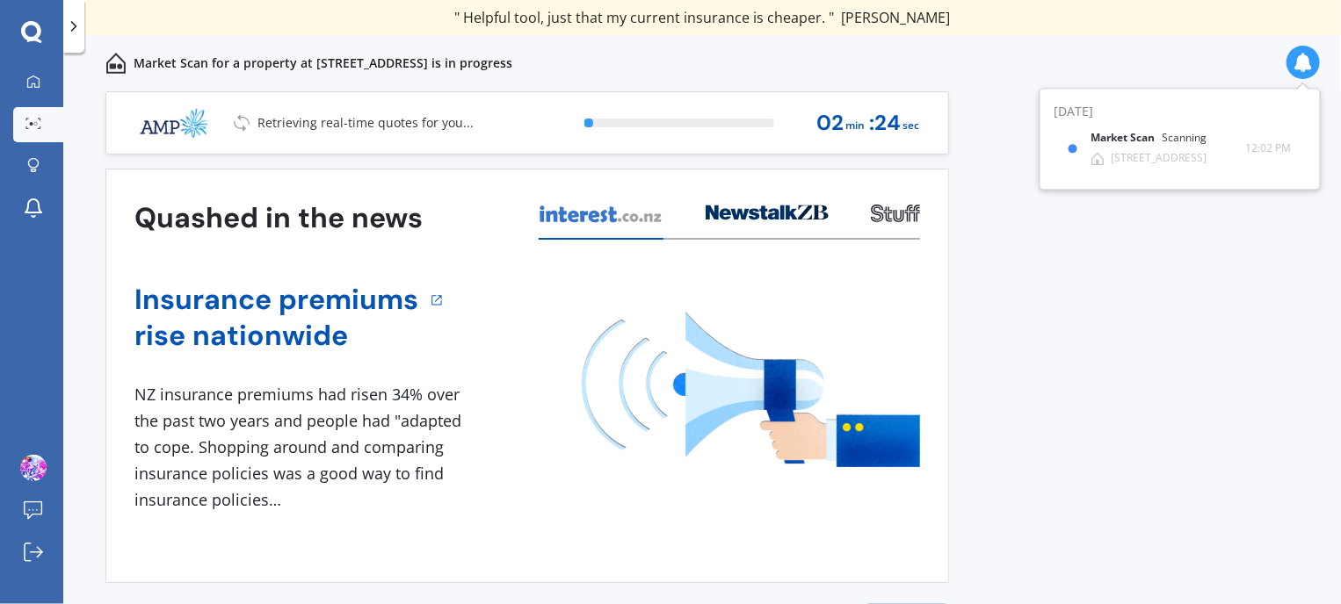
click at [919, 373] on img at bounding box center [751, 390] width 338 height 156
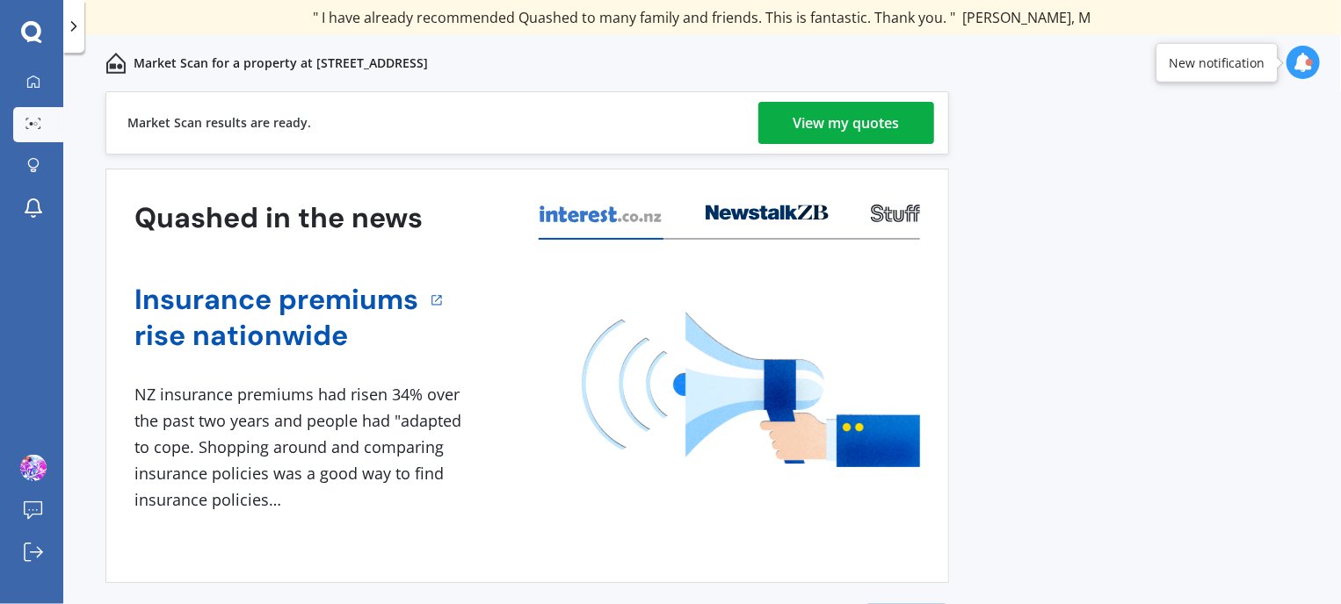
click at [822, 122] on div "View my quotes" at bounding box center [846, 123] width 106 height 42
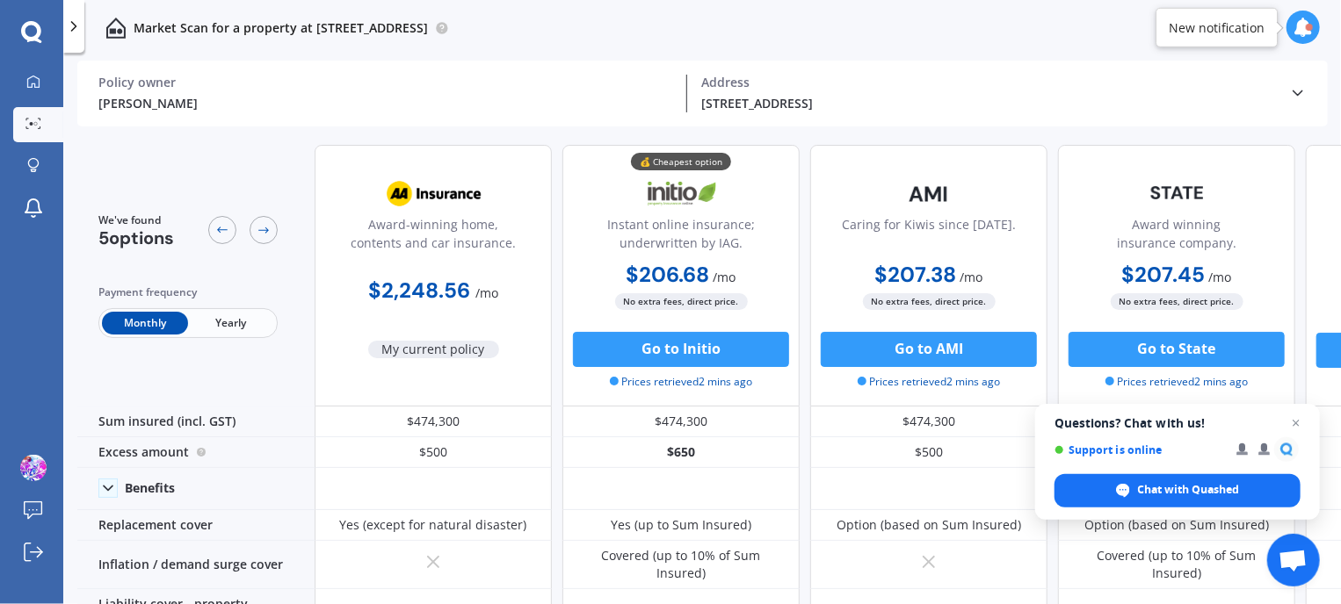
click at [238, 320] on span "Yearly" at bounding box center [231, 323] width 86 height 23
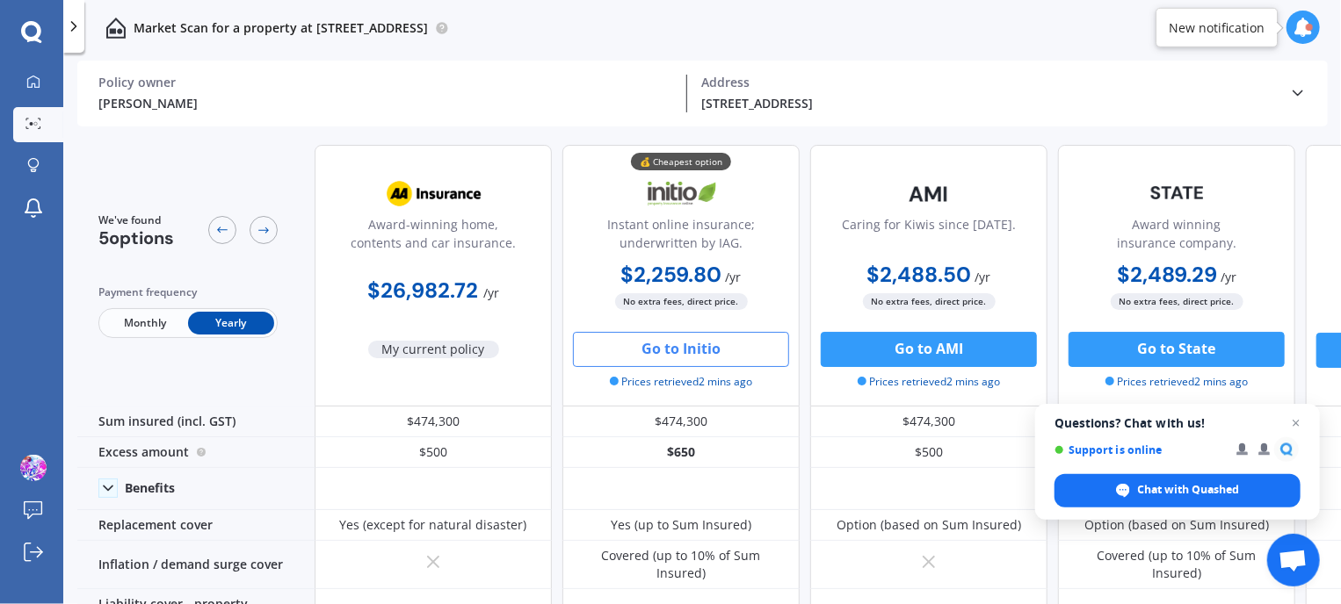
click at [684, 341] on button "Go to Initio" at bounding box center [681, 349] width 216 height 35
